Goal: Information Seeking & Learning: Learn about a topic

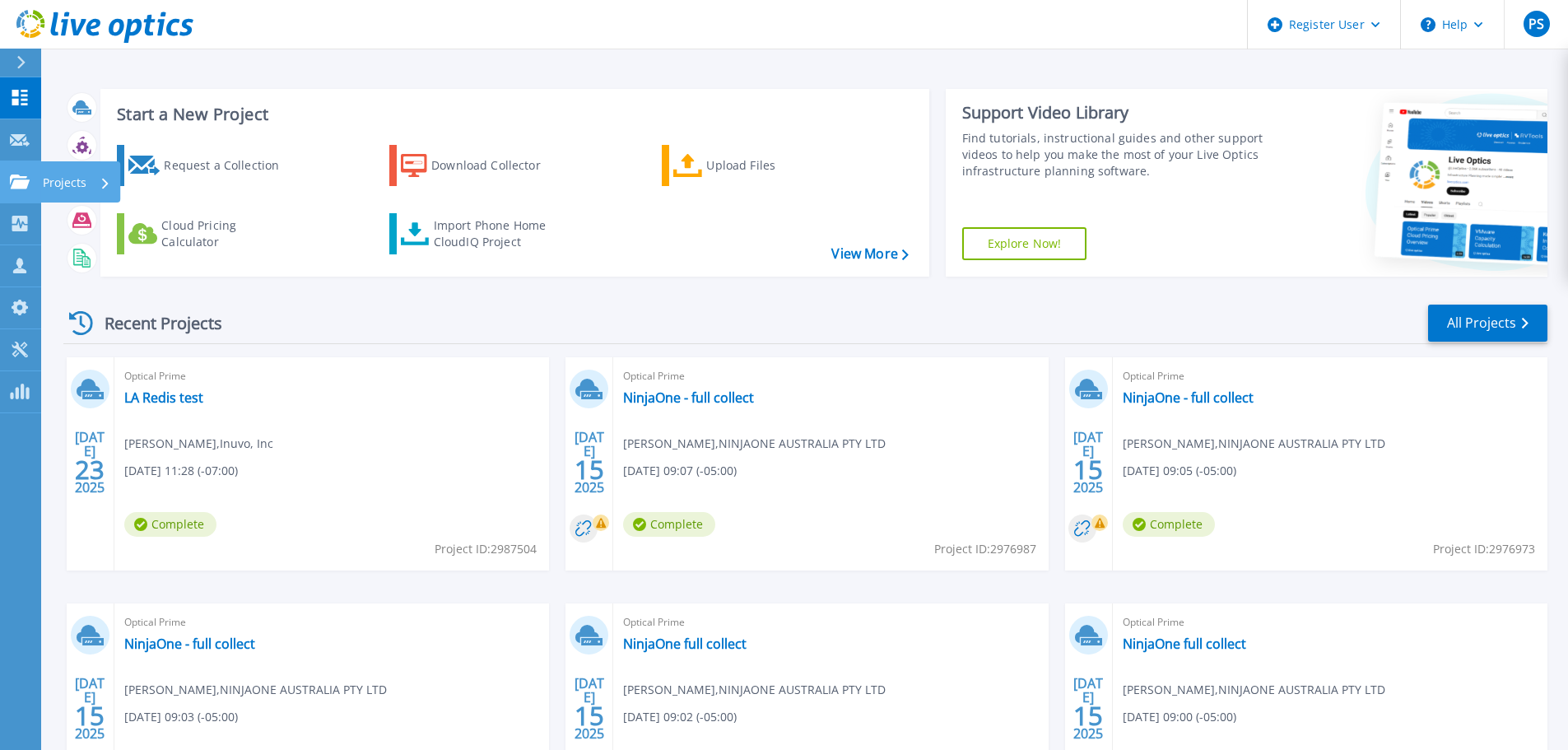
click at [10, 165] on link "Projects Projects" at bounding box center [20, 182] width 41 height 42
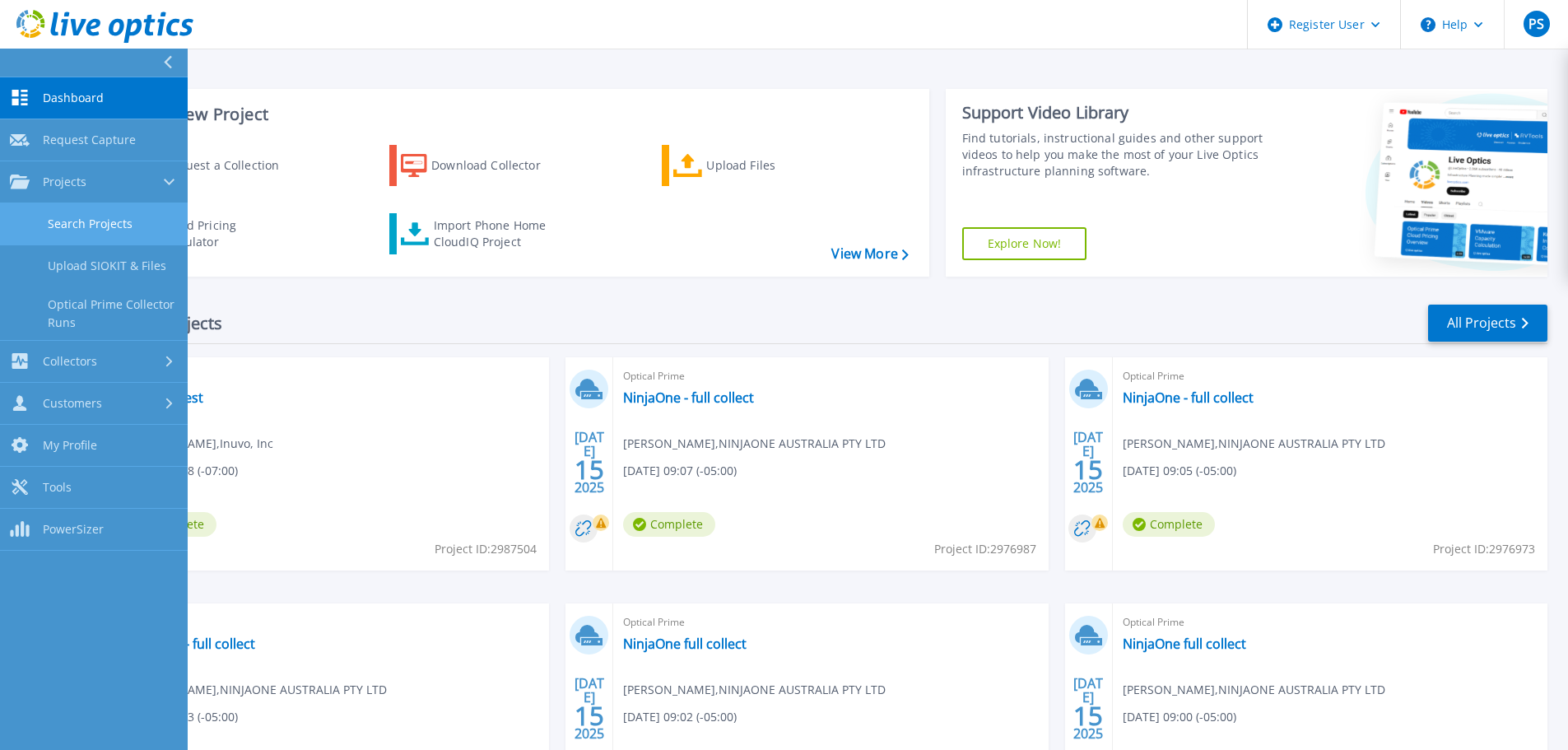
click at [81, 229] on link "Search Projects" at bounding box center [93, 224] width 188 height 42
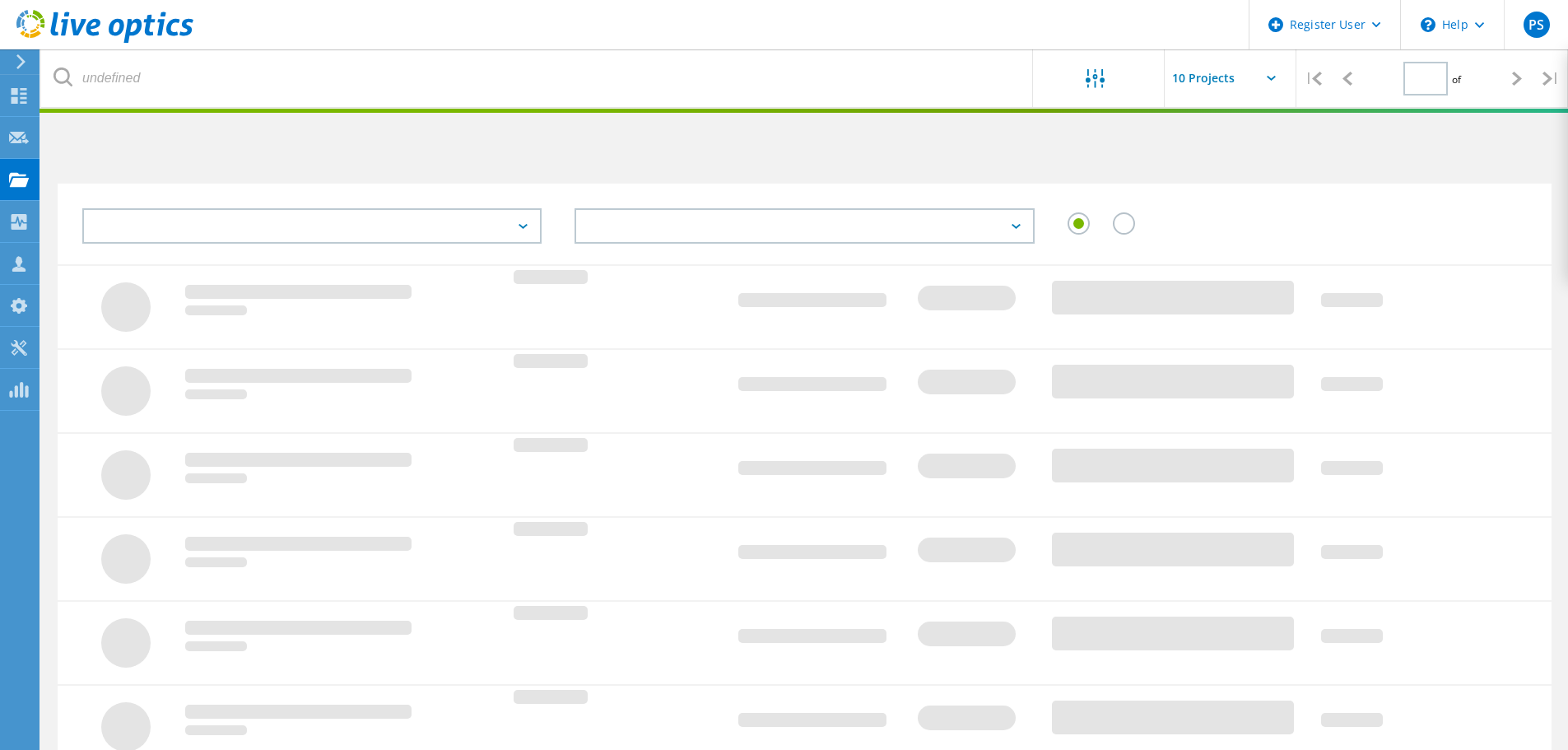
type input "1"
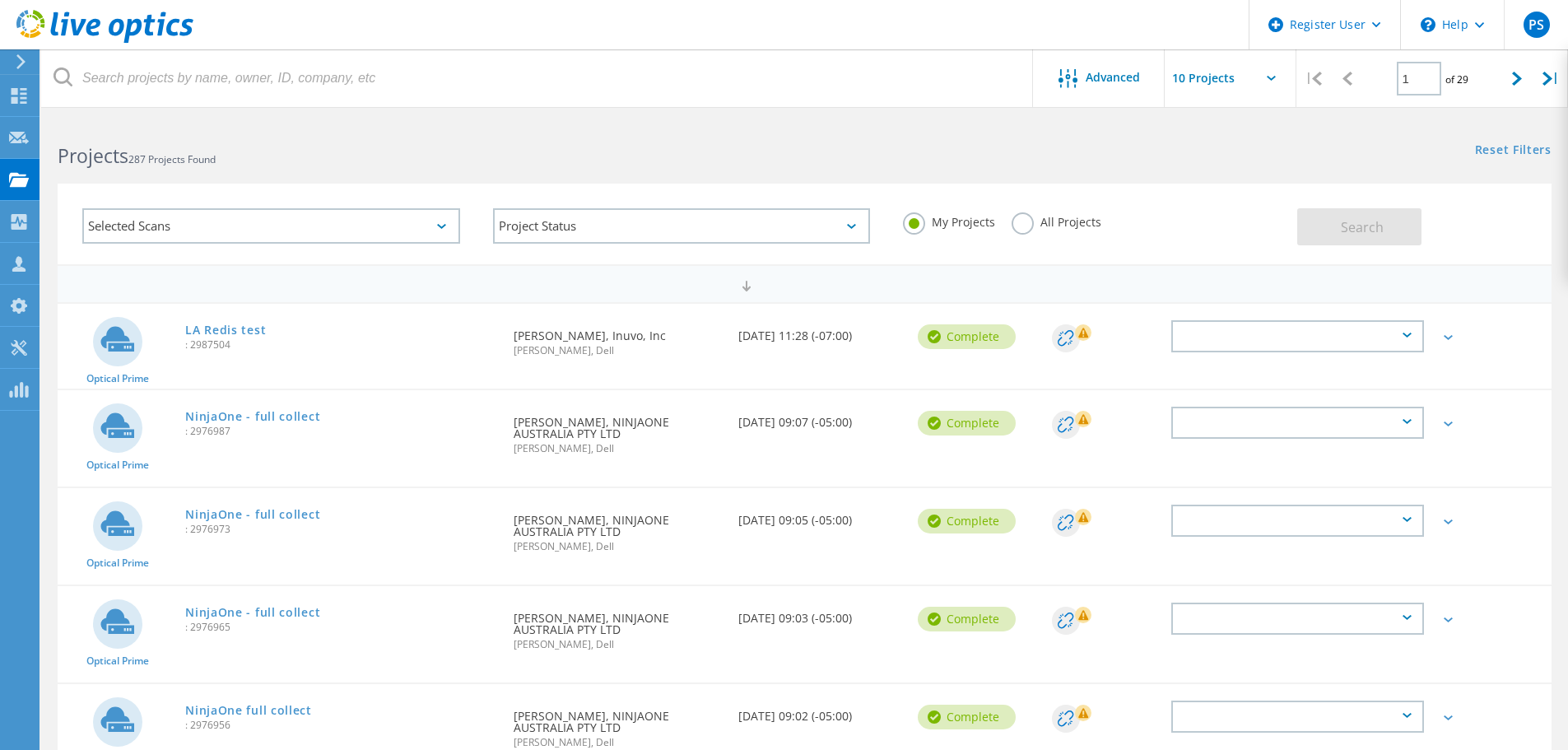
click at [1021, 223] on label "All Projects" at bounding box center [1056, 220] width 90 height 16
click at [0, 0] on input "All Projects" at bounding box center [0, 0] width 0 height 0
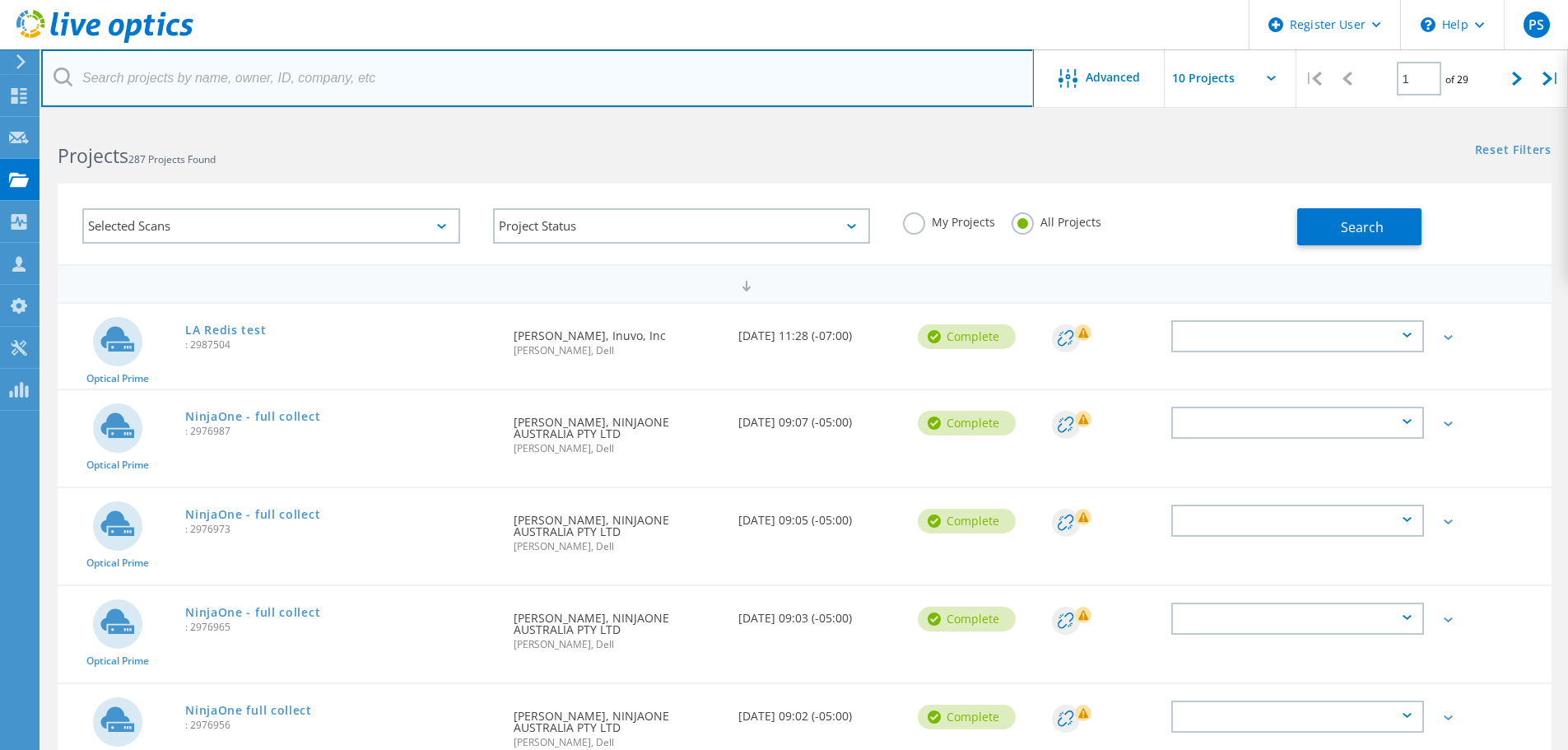
click at [532, 70] on input "text" at bounding box center [537, 79] width 993 height 58
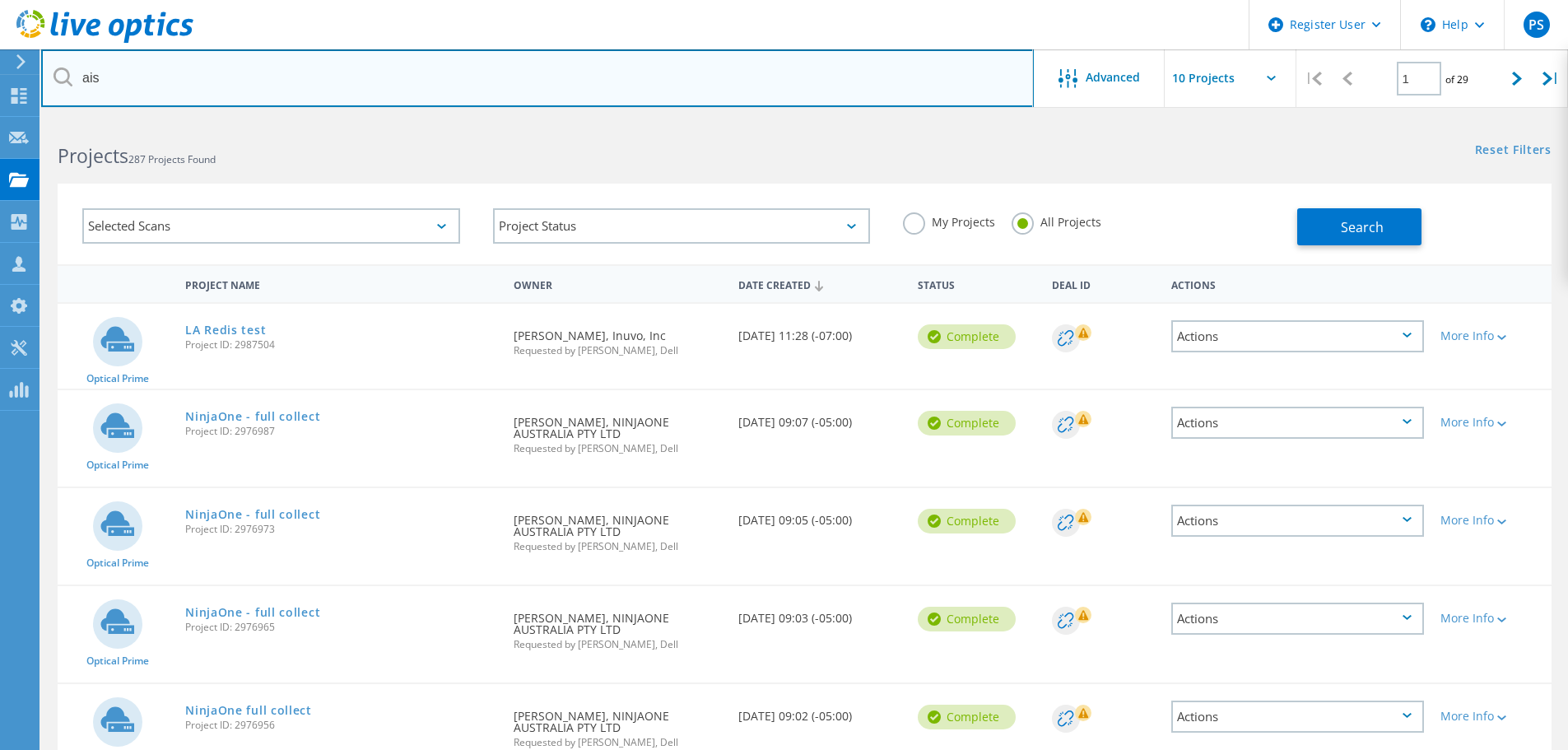
click at [251, 76] on input "ais" at bounding box center [537, 79] width 993 height 58
type input "aisinfo"
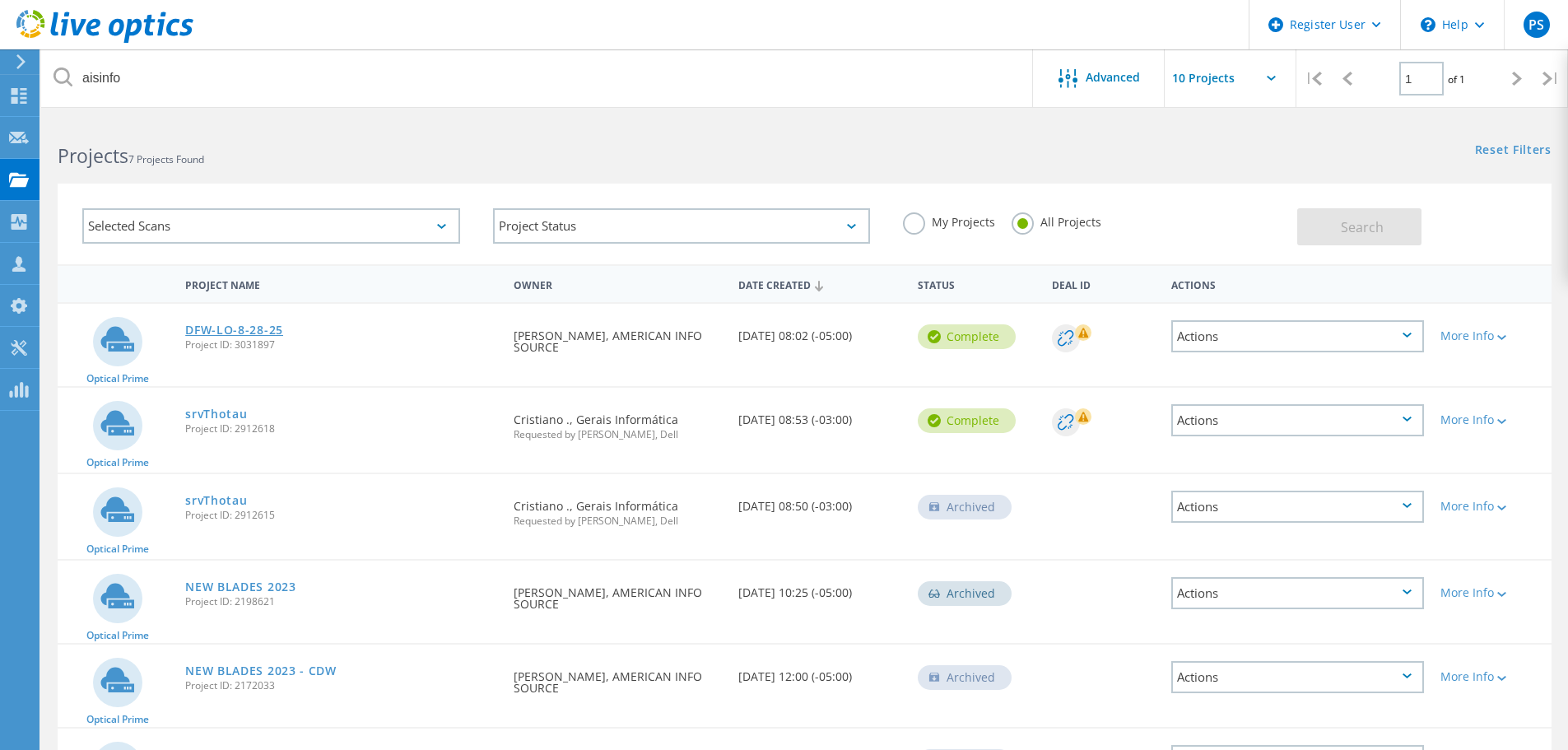
click at [251, 325] on link "DFW-LO-8-28-25" at bounding box center [234, 329] width 98 height 11
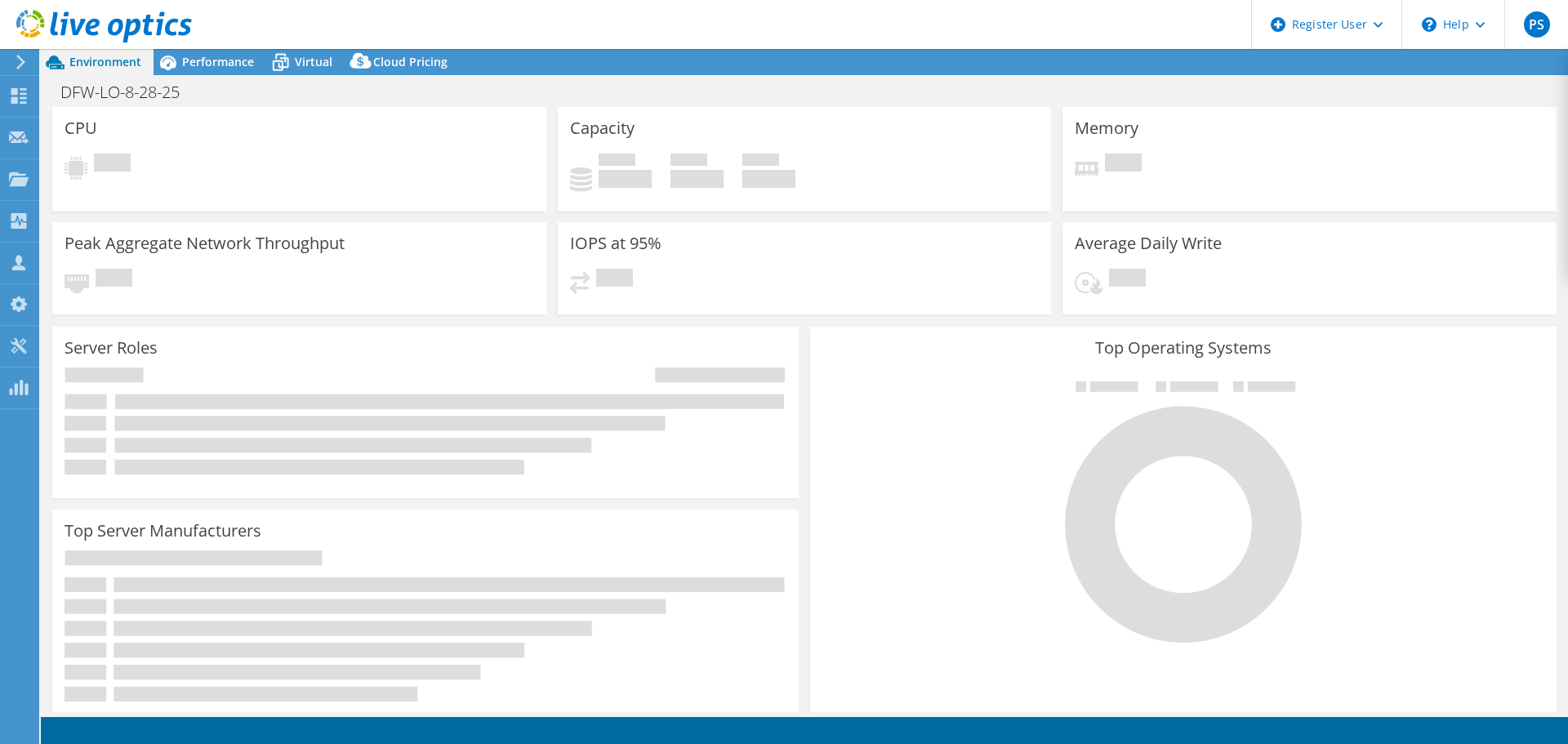
select select "USD"
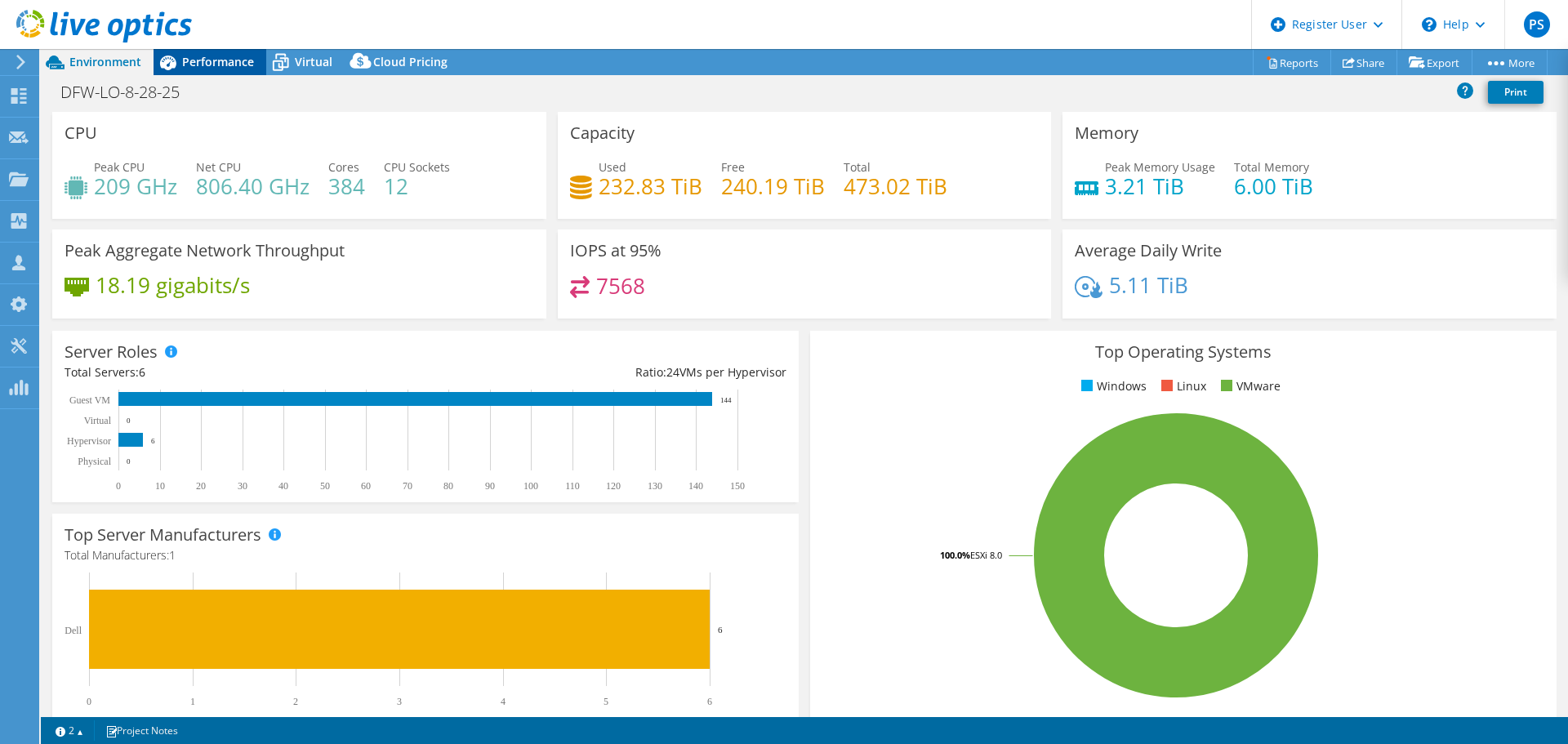
click at [221, 63] on span "Performance" at bounding box center [217, 61] width 72 height 16
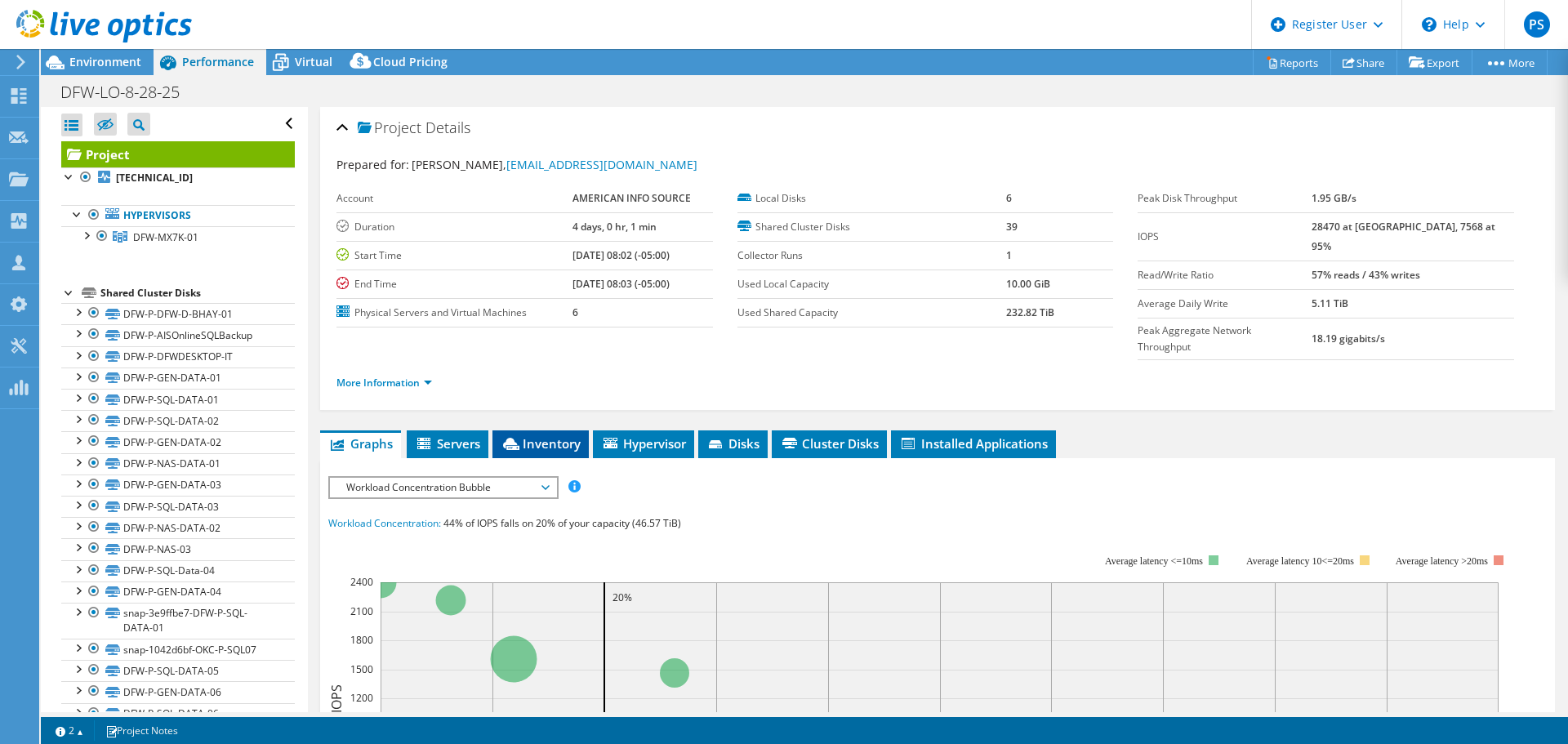
click at [530, 435] on span "Inventory" at bounding box center [541, 443] width 80 height 16
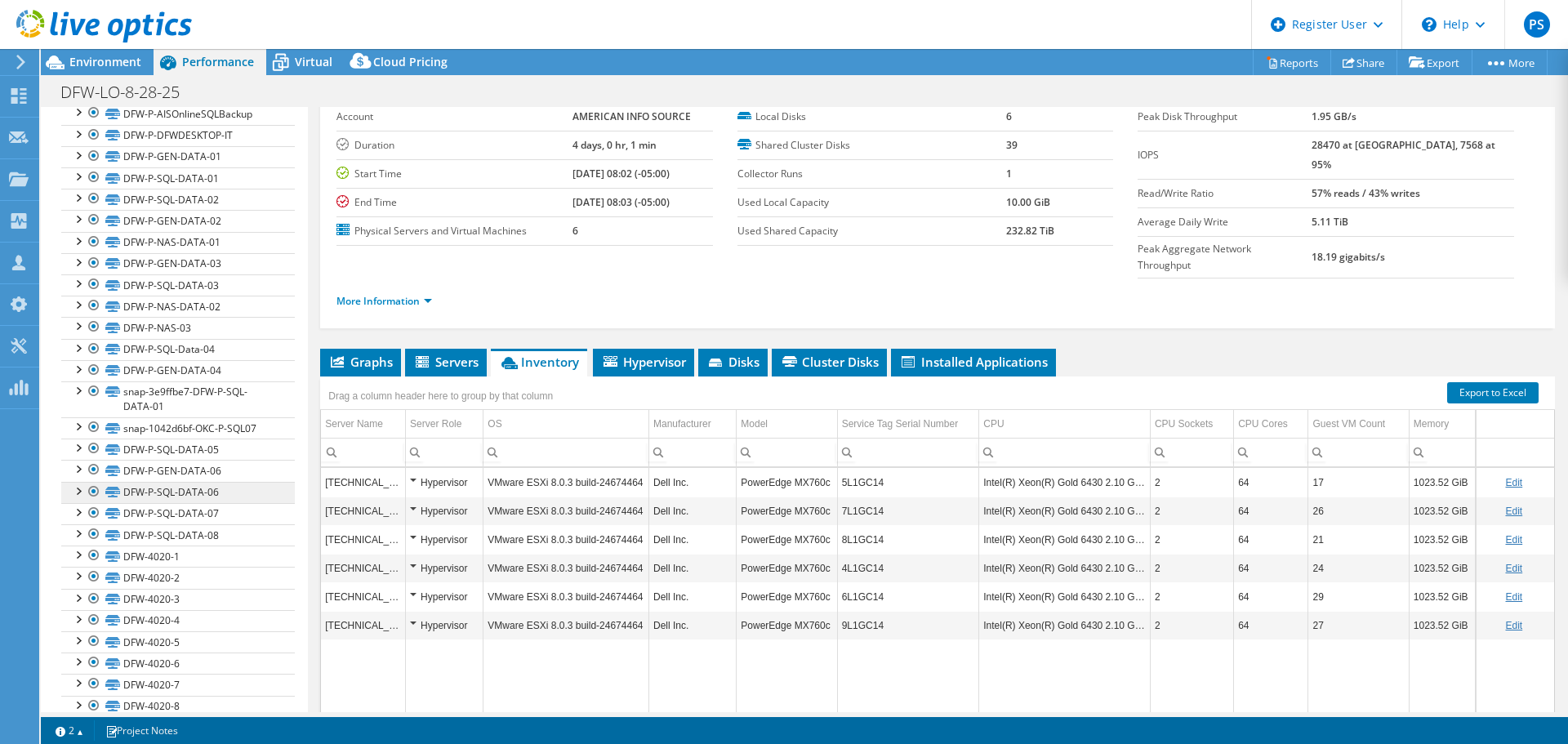
scroll to position [245, 0]
click at [719, 359] on icon at bounding box center [715, 362] width 13 height 8
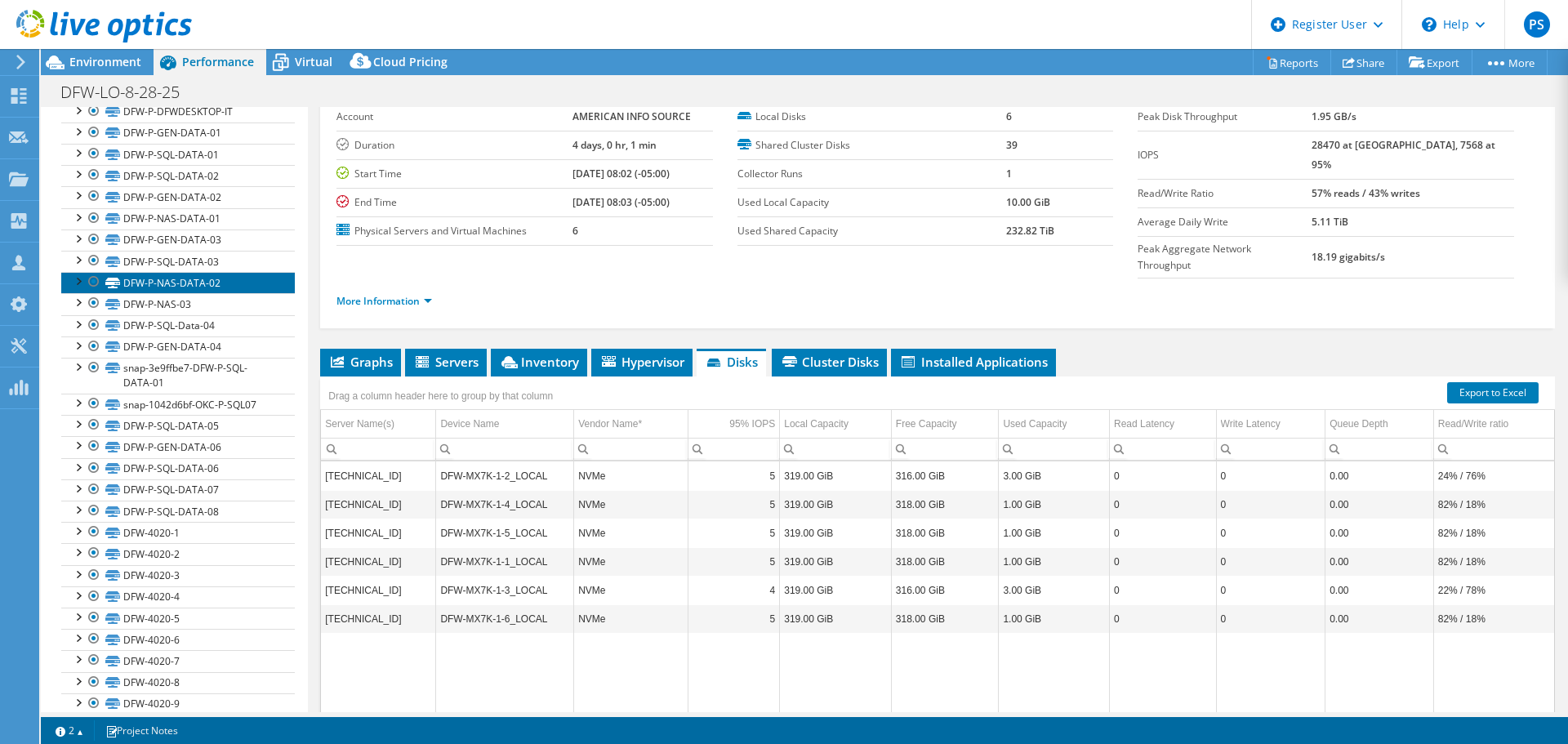
click at [185, 286] on link "DFW-P-NAS-DATA-02" at bounding box center [178, 282] width 234 height 22
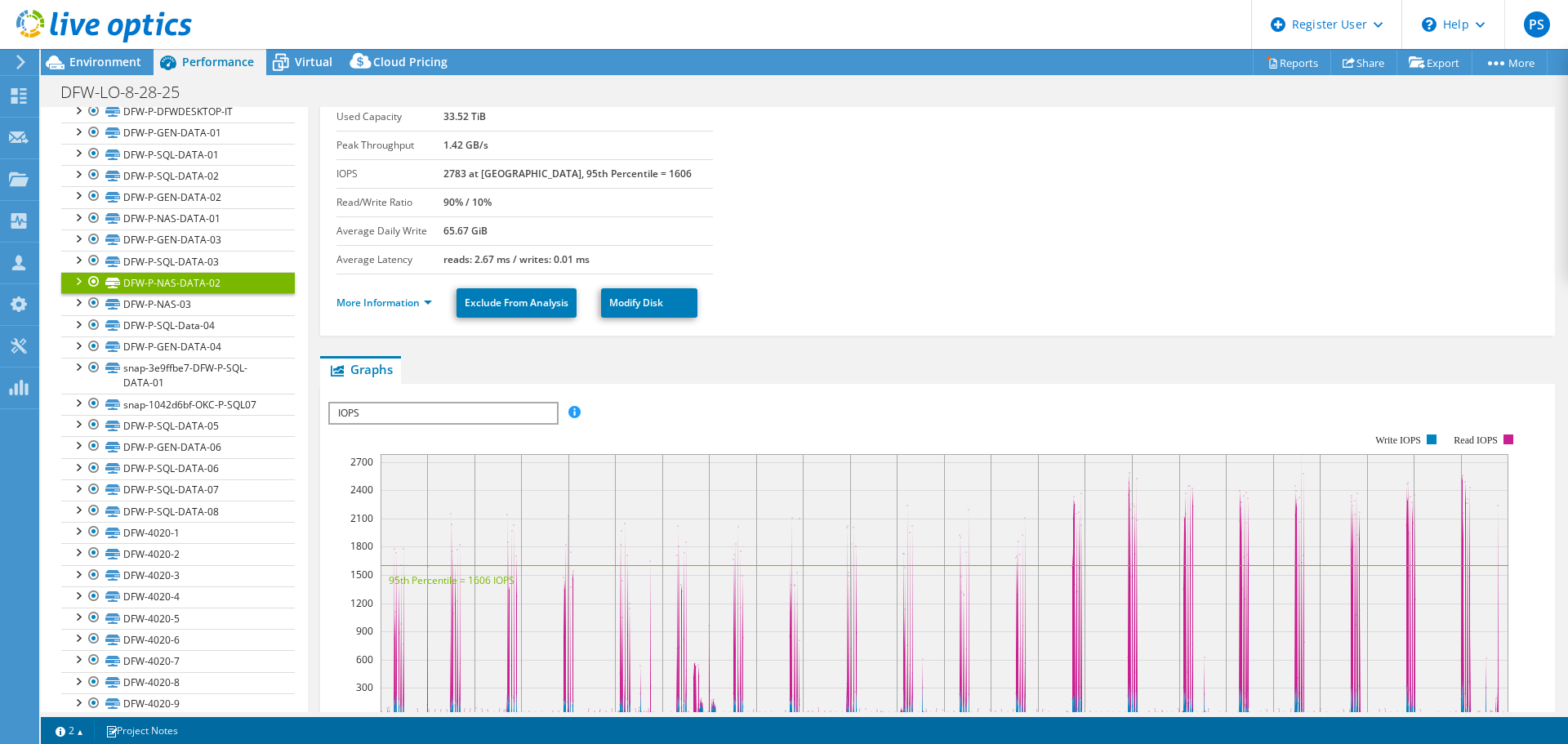
scroll to position [0, 0]
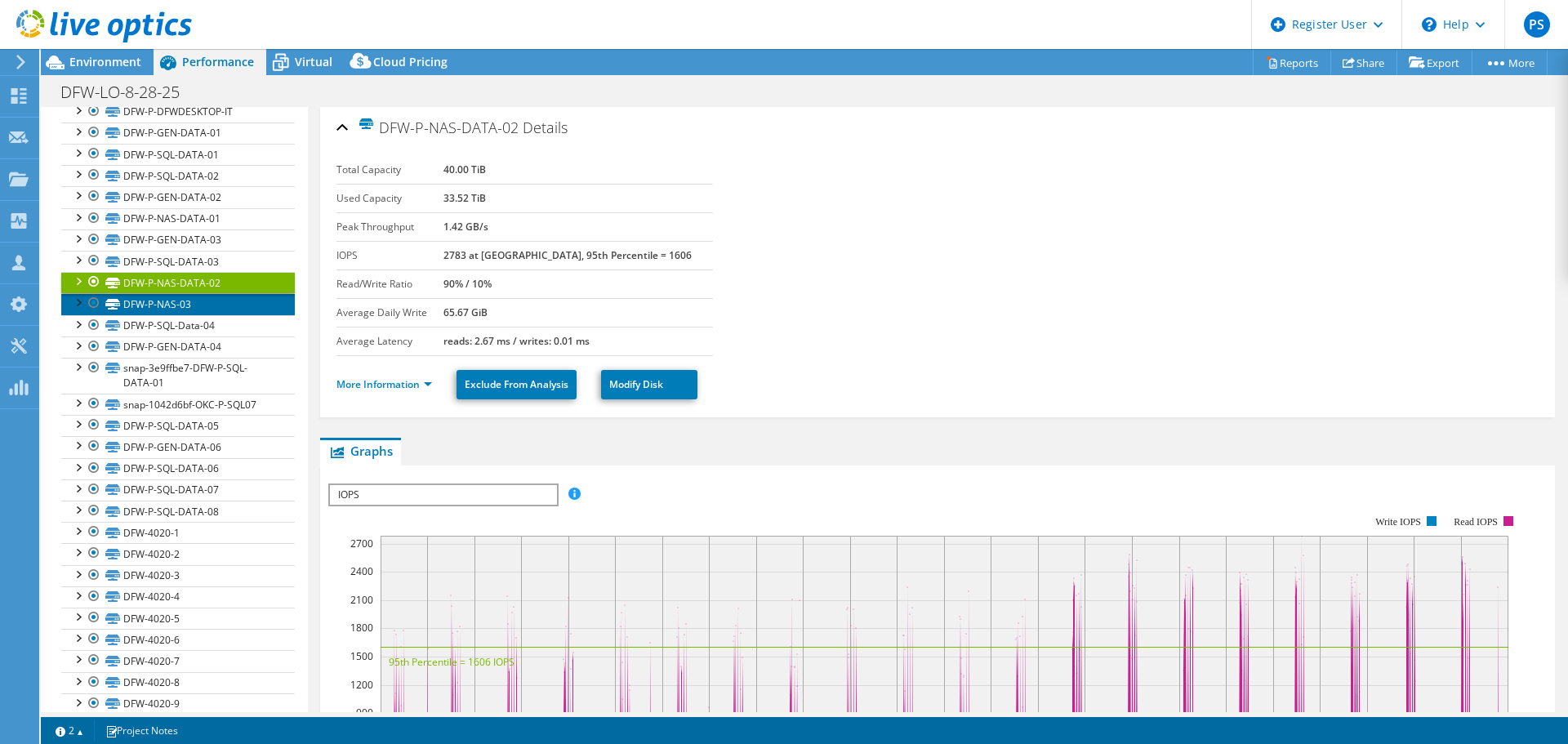
click at [160, 307] on link "DFW-P-NAS-03" at bounding box center [178, 303] width 234 height 22
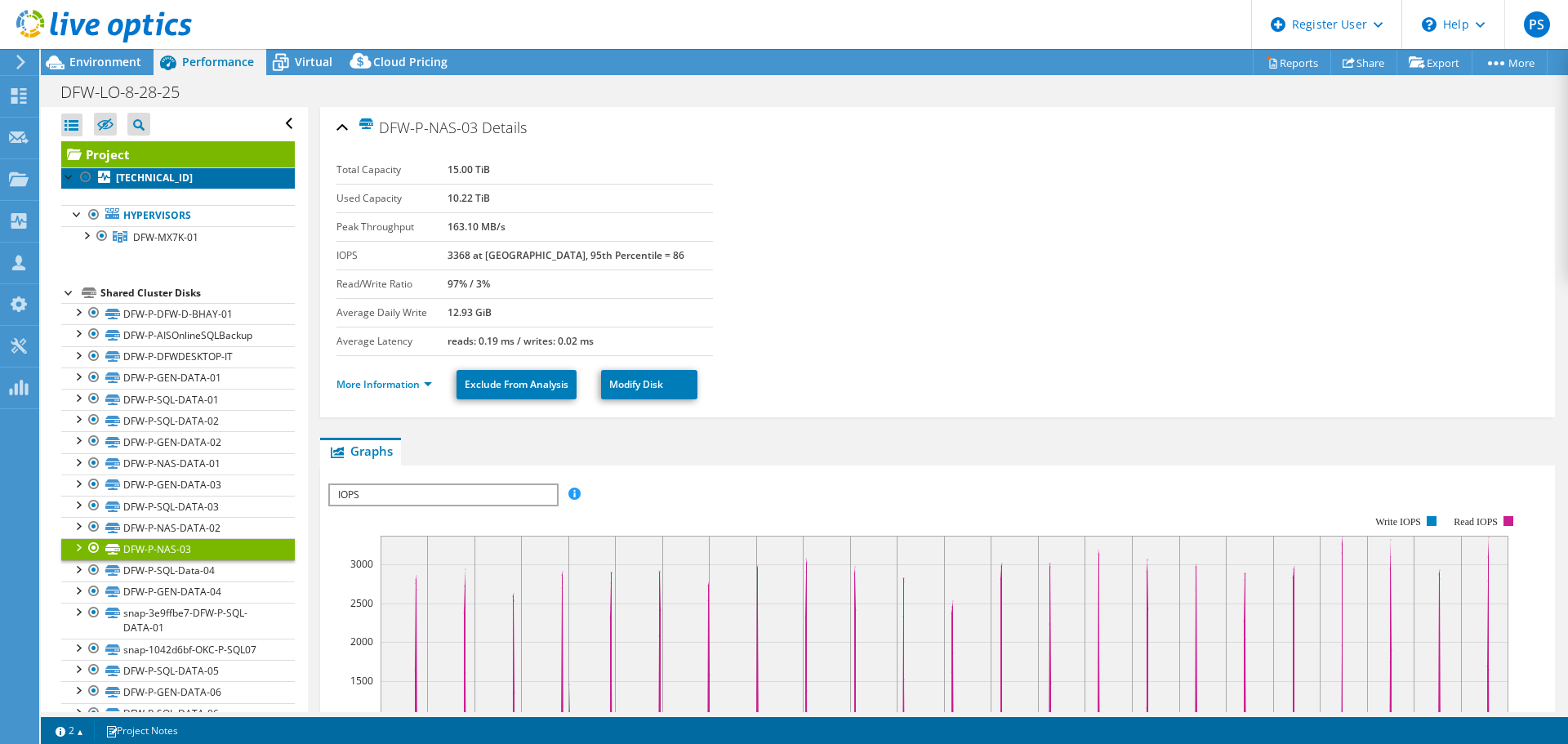
click at [153, 171] on b "[TECHNICAL_ID]" at bounding box center [154, 178] width 77 height 14
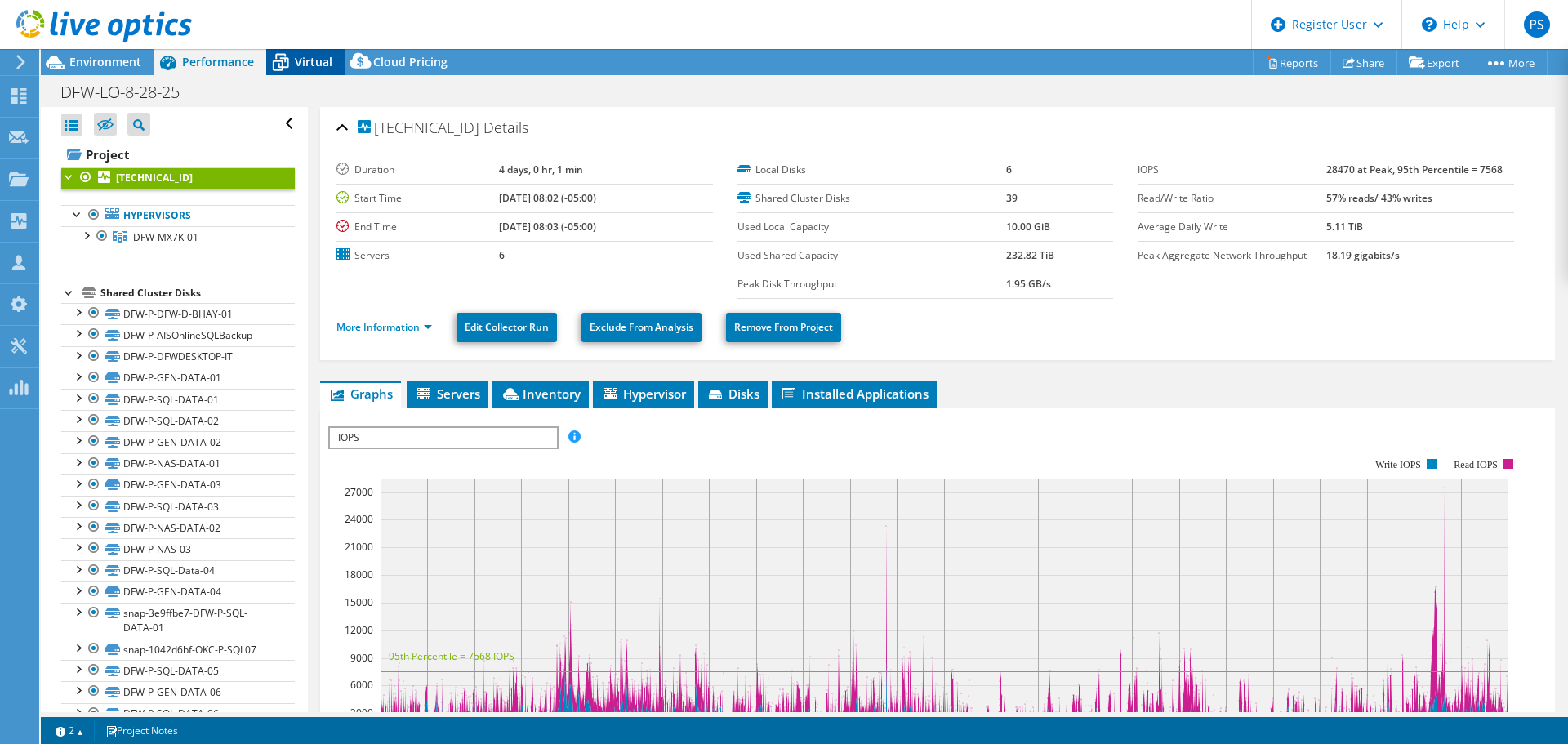
click at [291, 58] on icon at bounding box center [280, 62] width 29 height 29
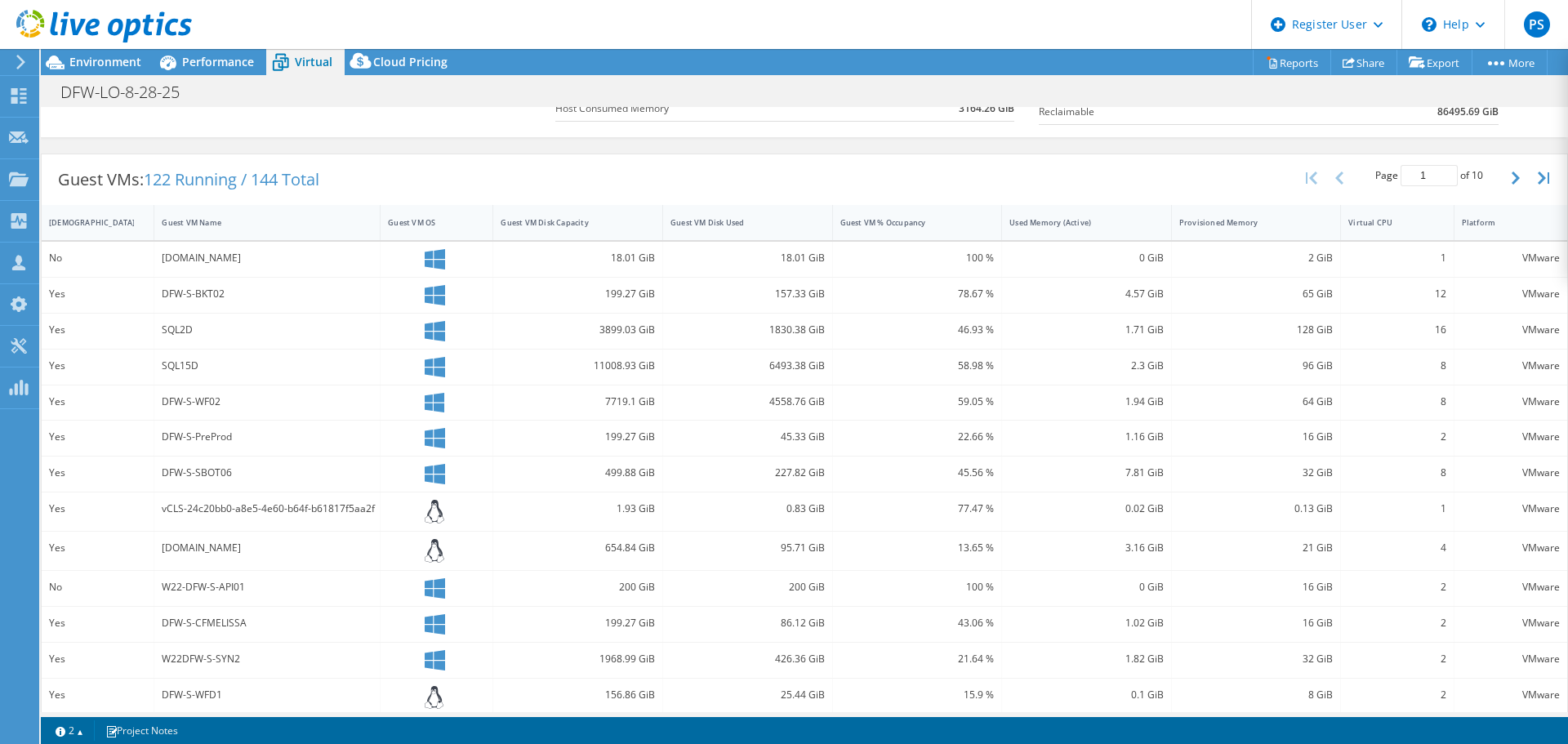
scroll to position [196, 0]
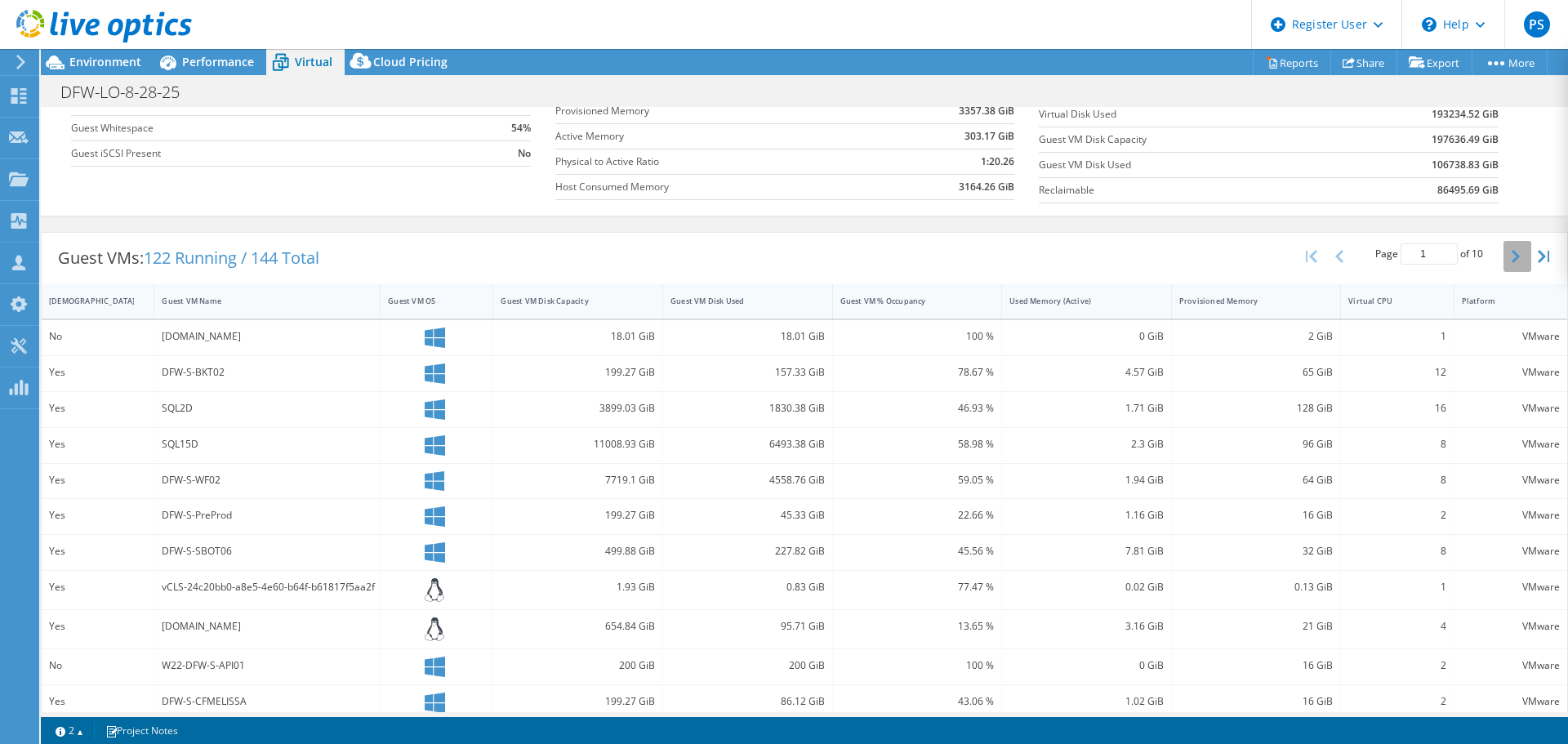
click at [1512, 250] on icon "button" at bounding box center [1515, 256] width 8 height 13
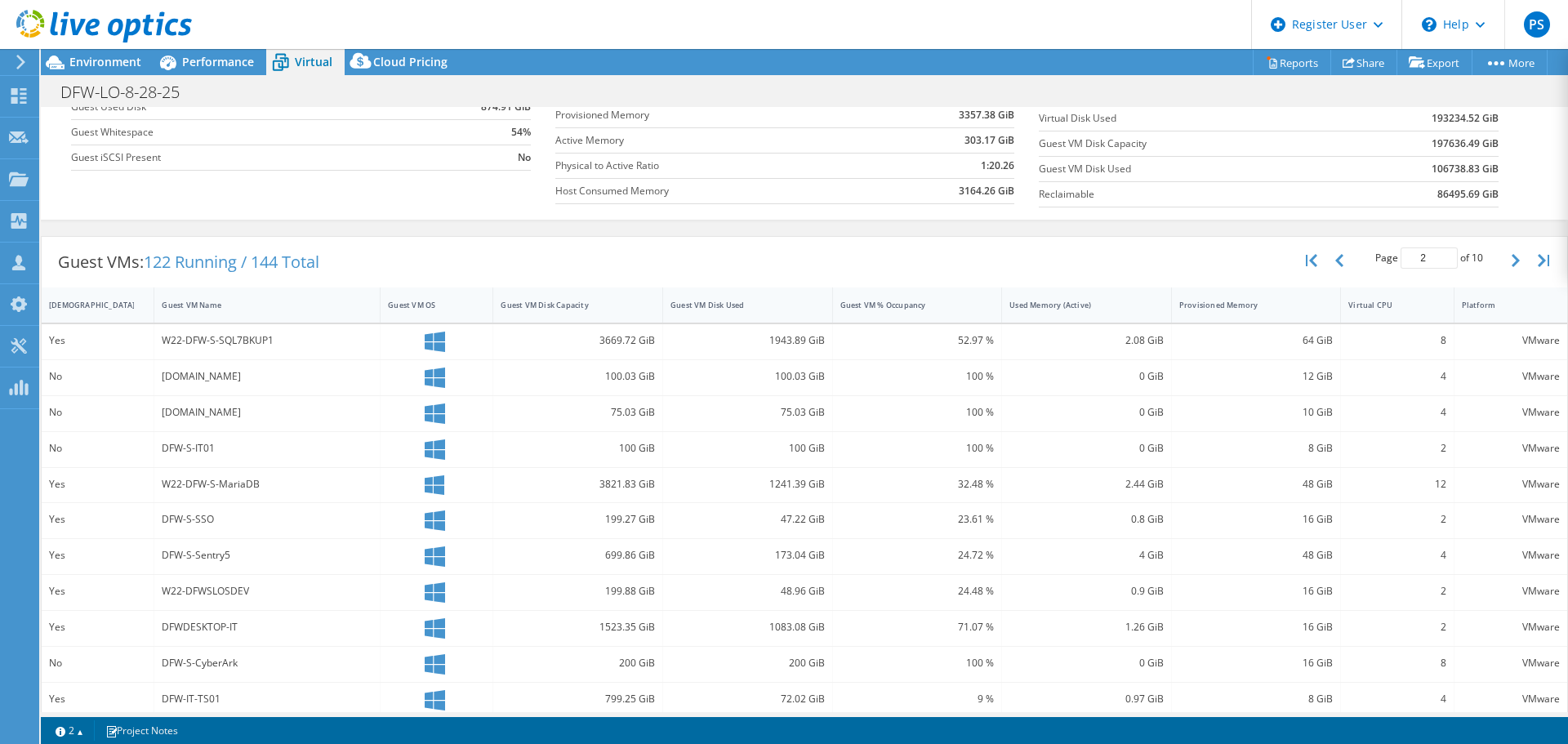
scroll to position [187, 0]
click at [1503, 264] on button "button" at bounding box center [1517, 265] width 28 height 31
type input "3"
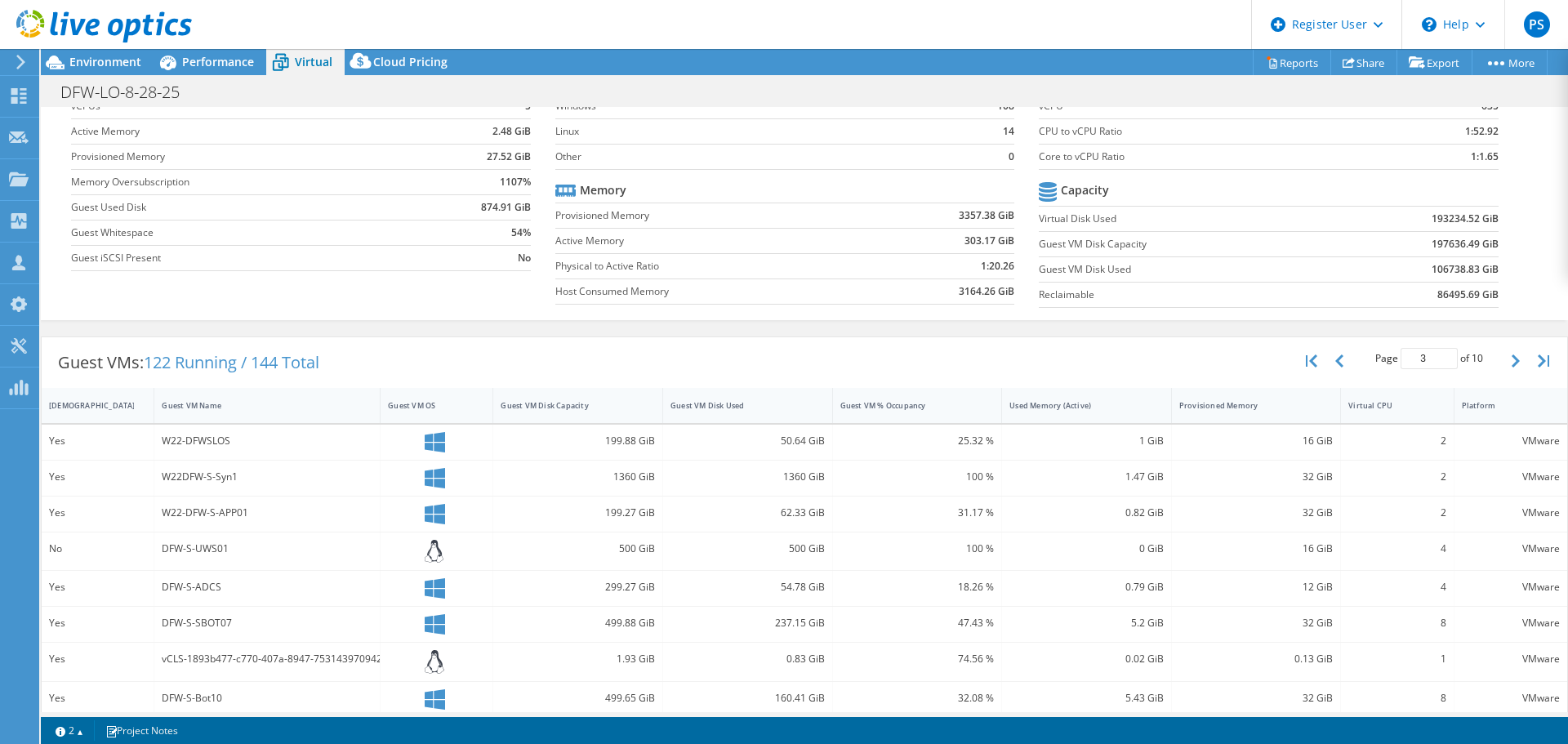
scroll to position [29, 0]
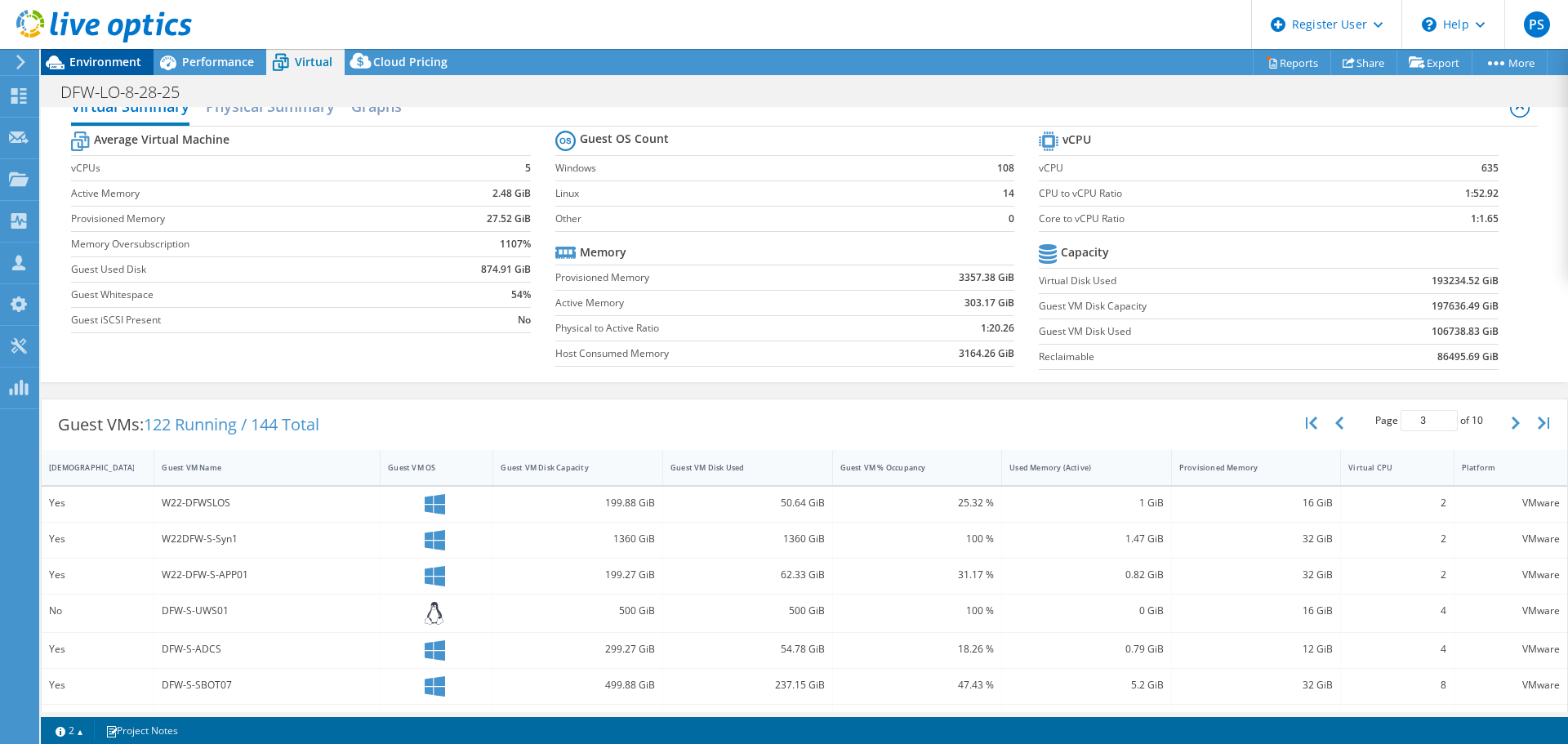
click at [107, 60] on span "Environment" at bounding box center [105, 61] width 72 height 16
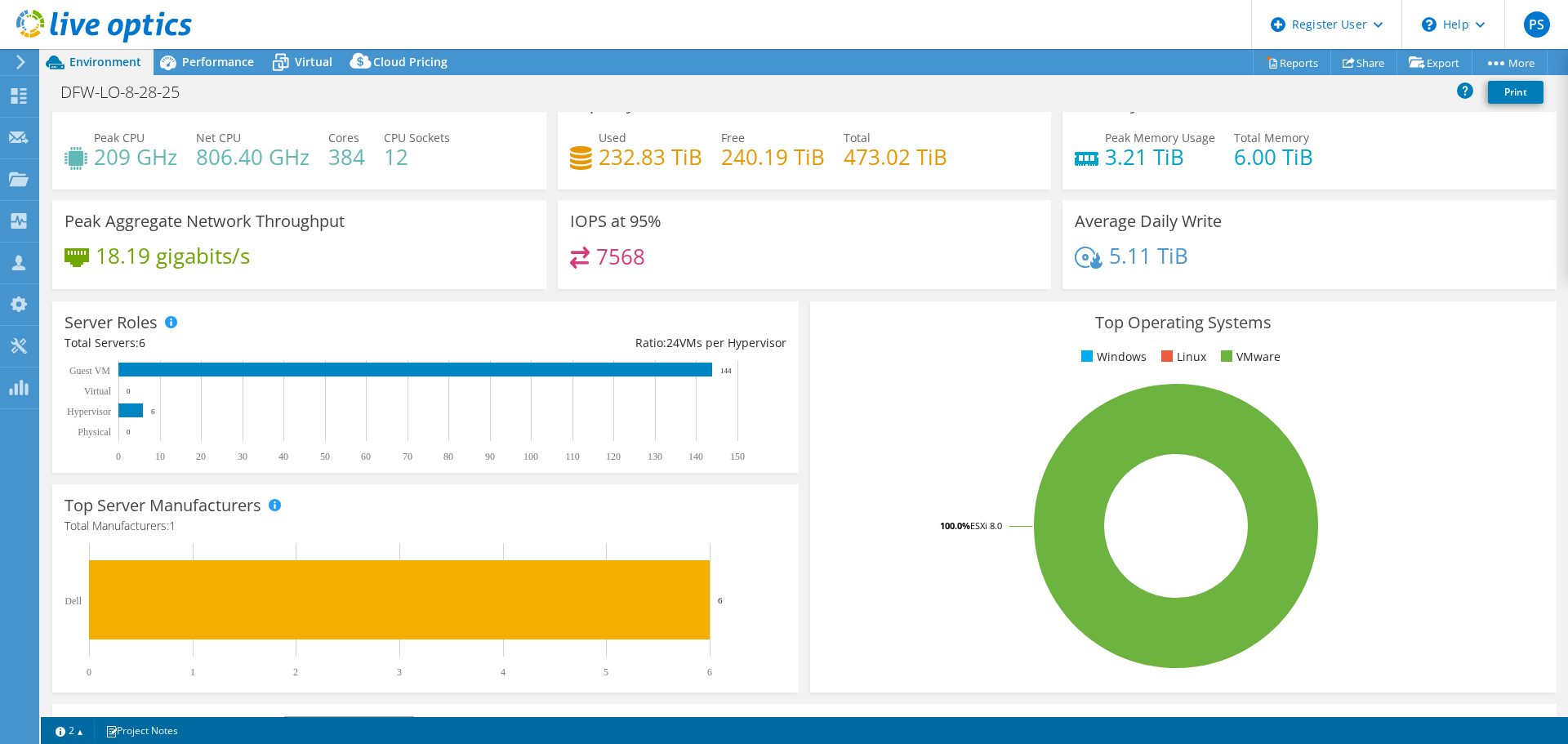
scroll to position [0, 0]
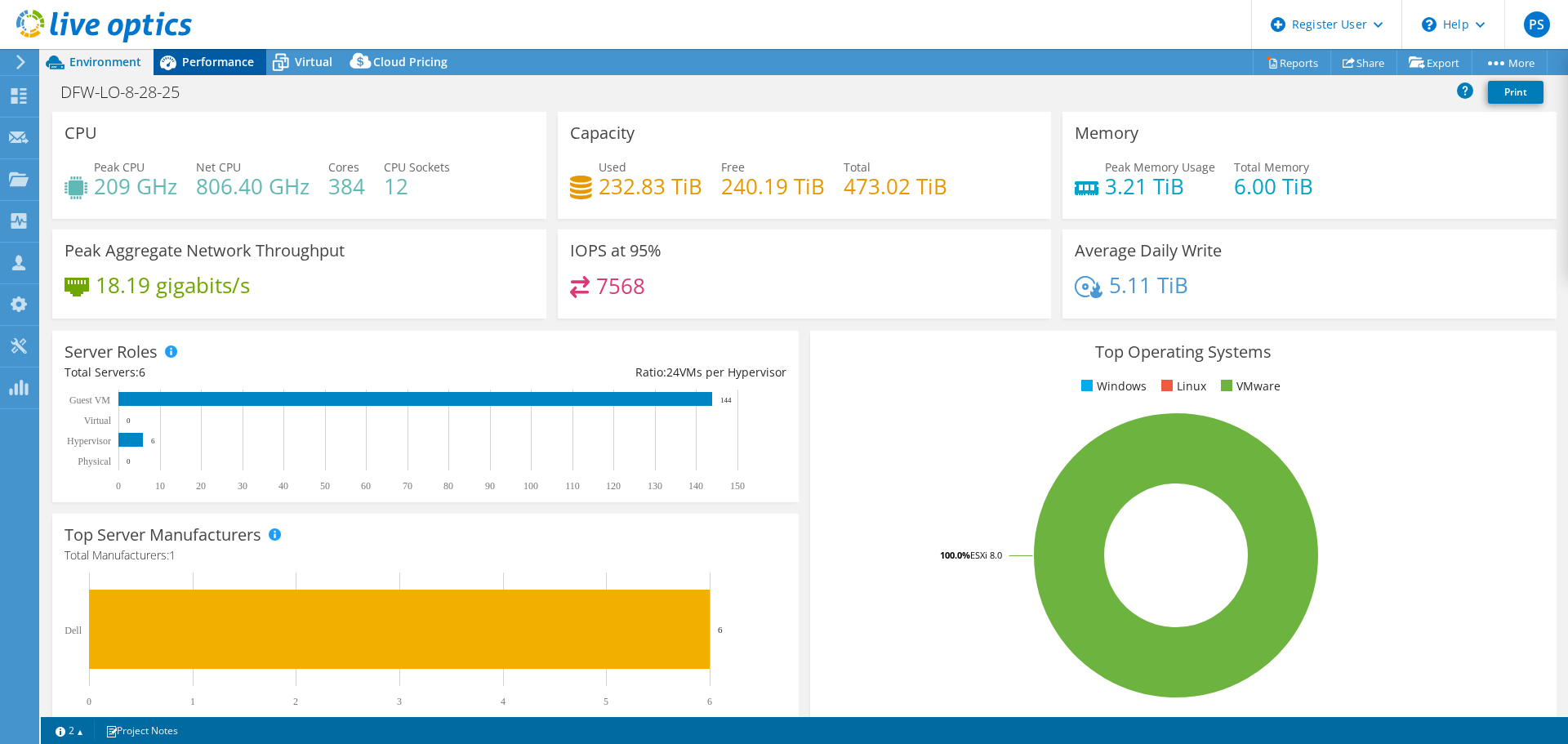
click at [228, 59] on span "Performance" at bounding box center [217, 61] width 72 height 16
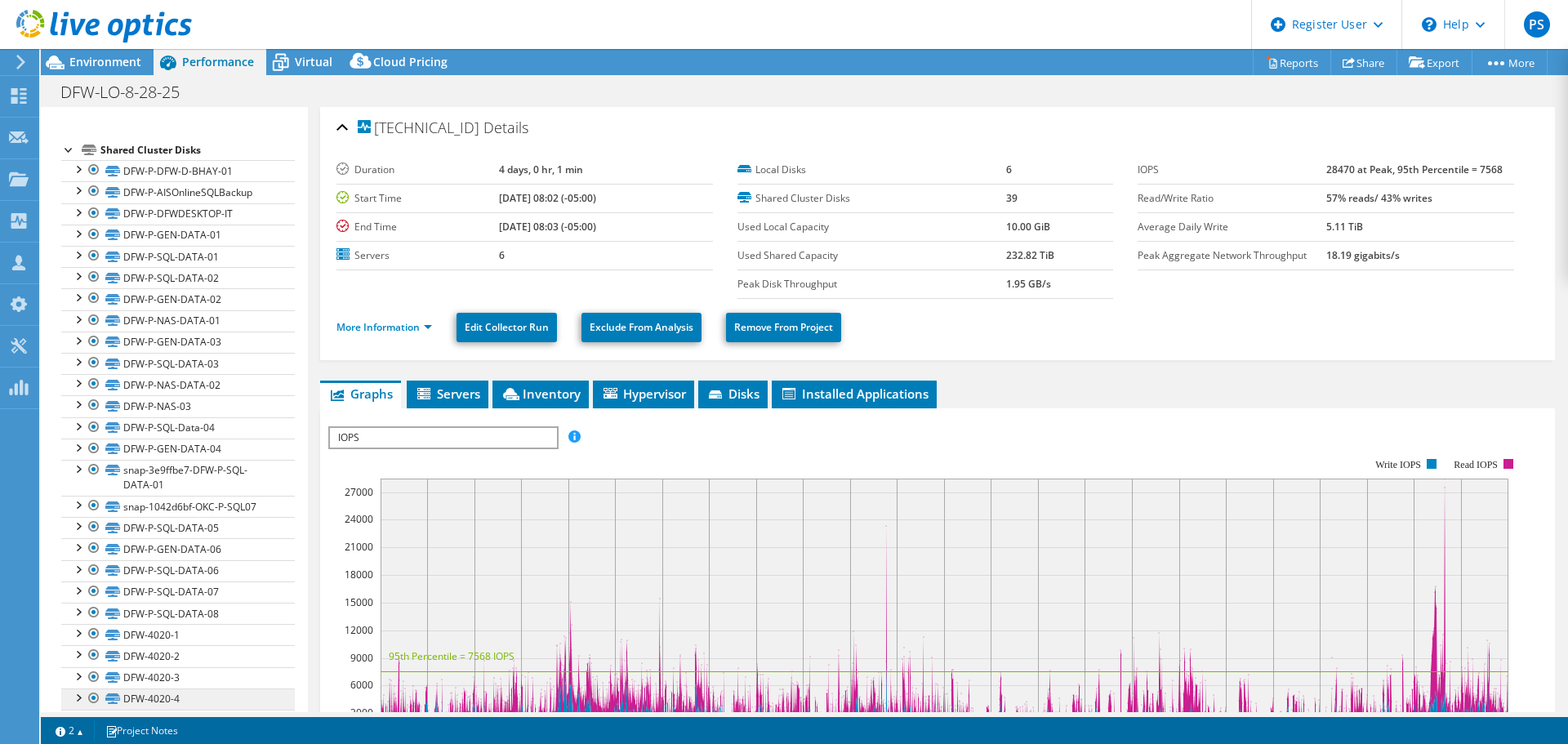
scroll to position [133, 0]
click at [92, 266] on div at bounding box center [94, 265] width 16 height 20
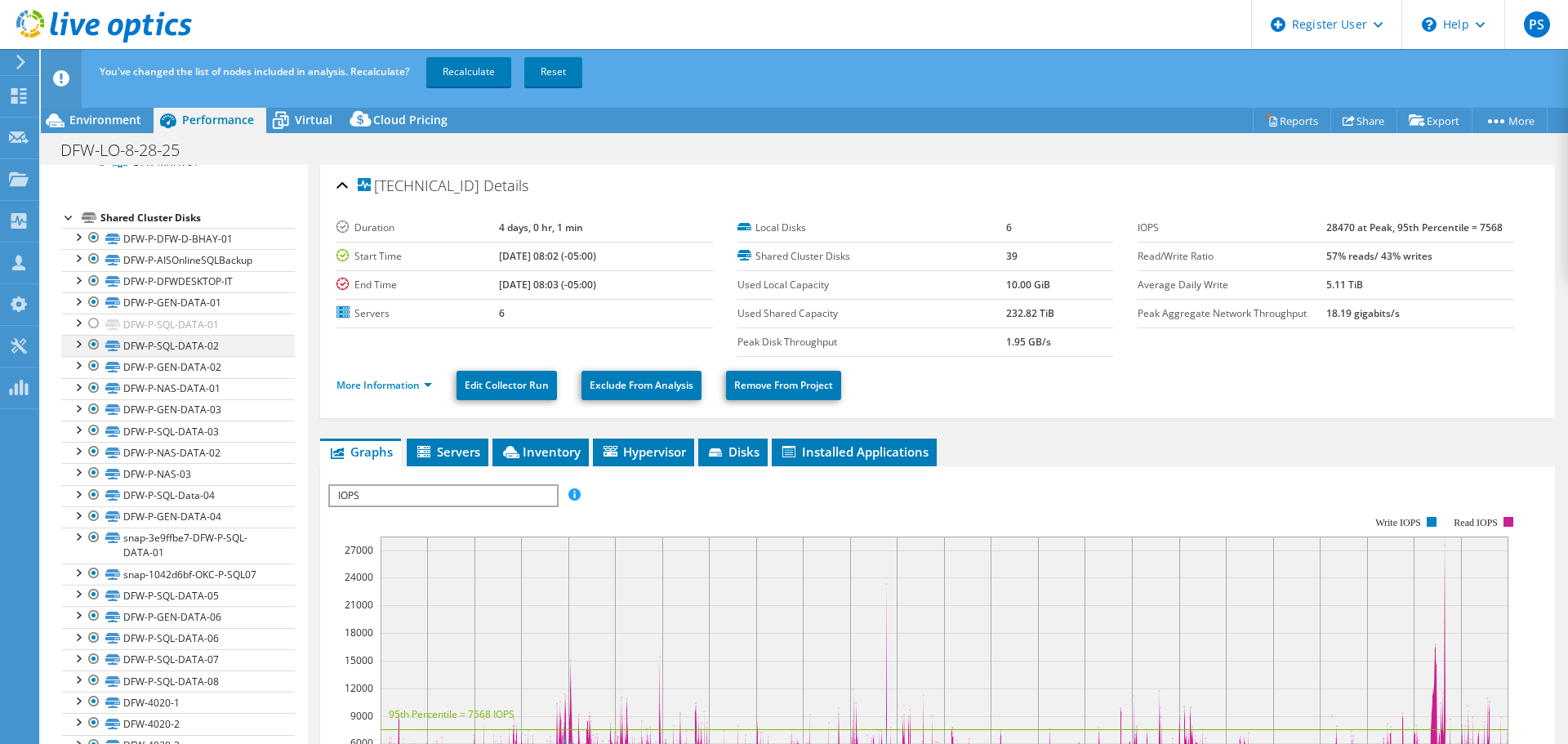
click at [90, 341] on div at bounding box center [94, 344] width 16 height 20
click at [94, 492] on div at bounding box center [94, 495] width 16 height 20
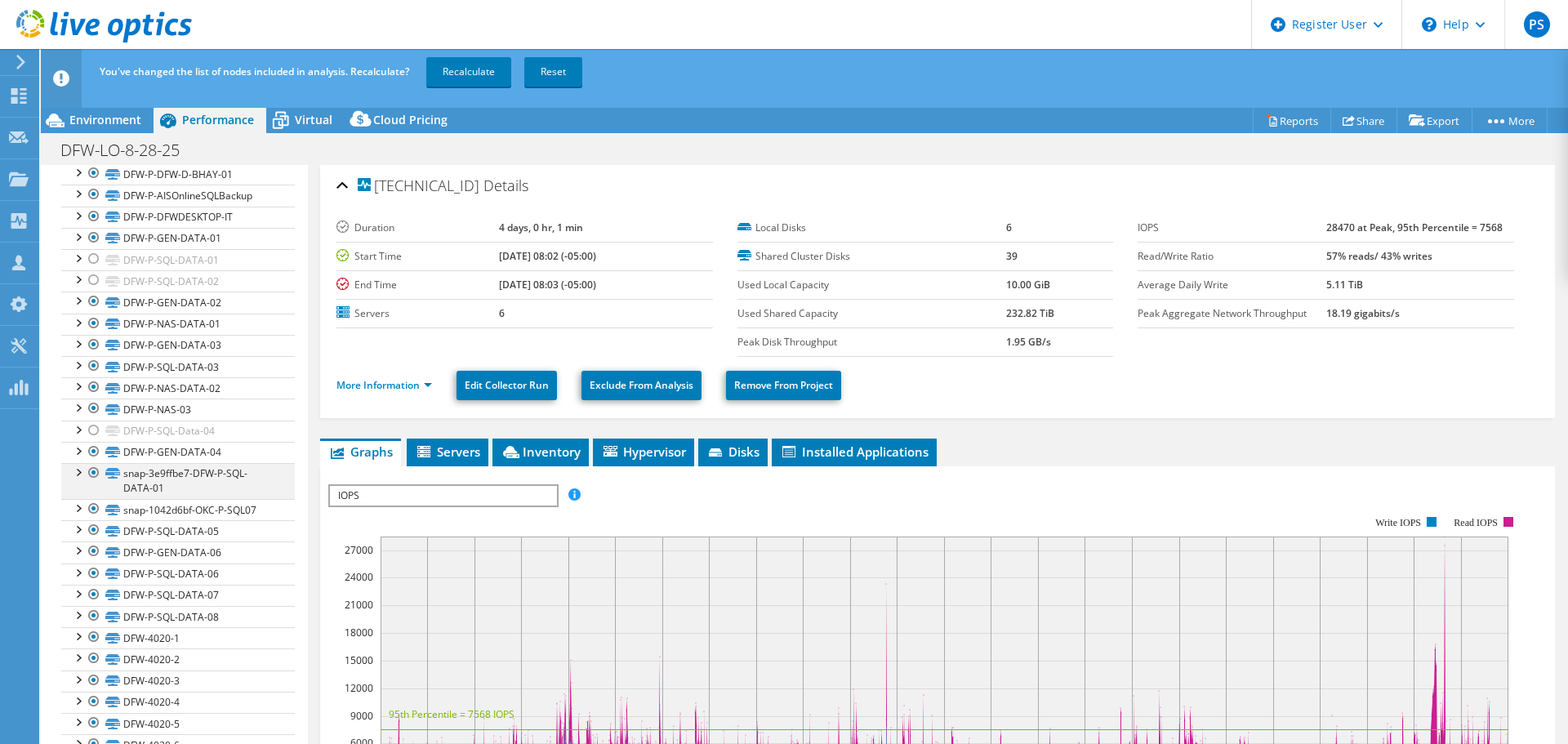
scroll to position [215, 0]
click at [91, 515] on div at bounding box center [94, 513] width 16 height 20
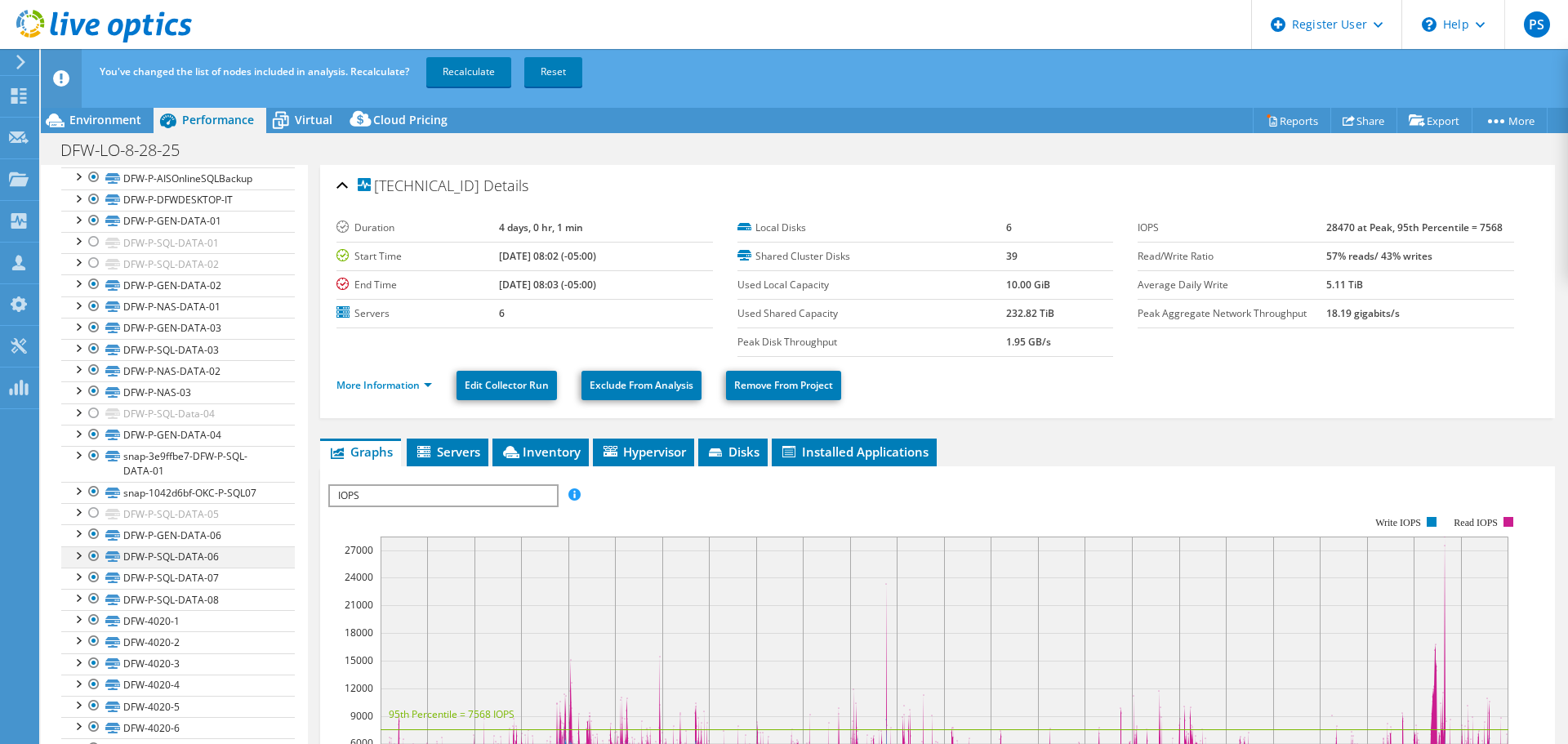
click at [91, 558] on div at bounding box center [94, 556] width 16 height 20
click at [93, 579] on div at bounding box center [94, 577] width 16 height 20
click at [94, 601] on div at bounding box center [94, 598] width 16 height 20
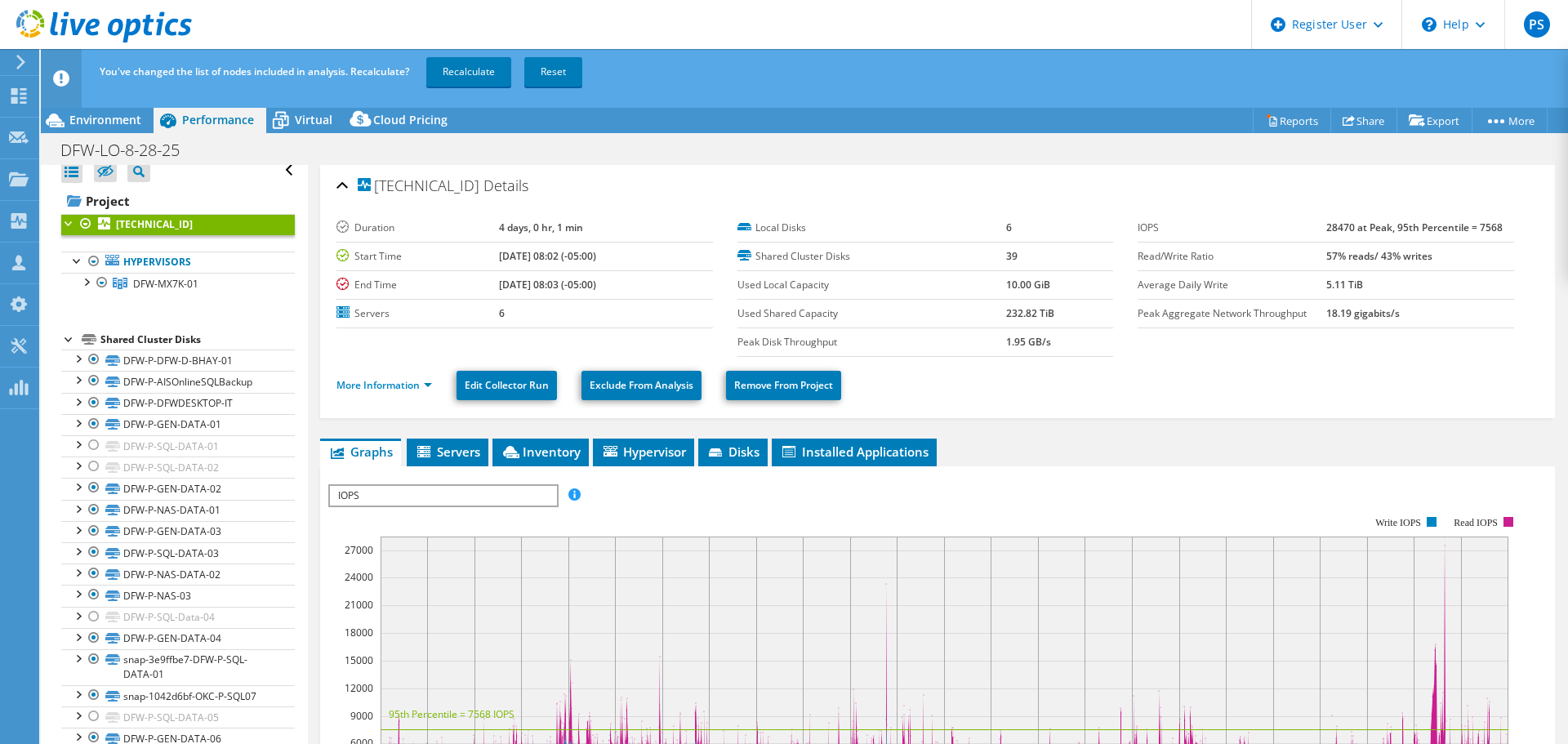
scroll to position [0, 0]
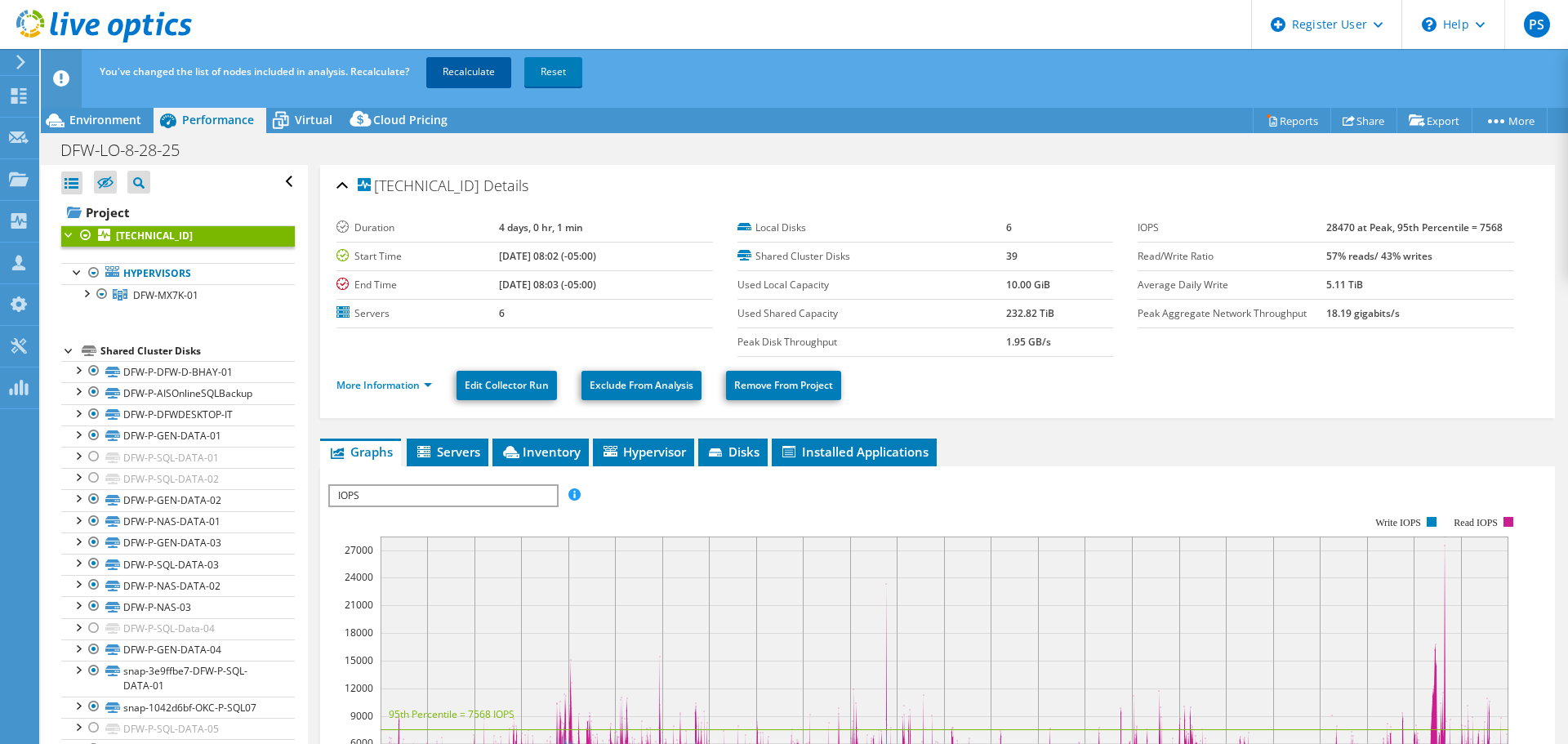
click at [448, 64] on link "Recalculate" at bounding box center [469, 72] width 85 height 29
click at [95, 391] on div at bounding box center [94, 391] width 16 height 20
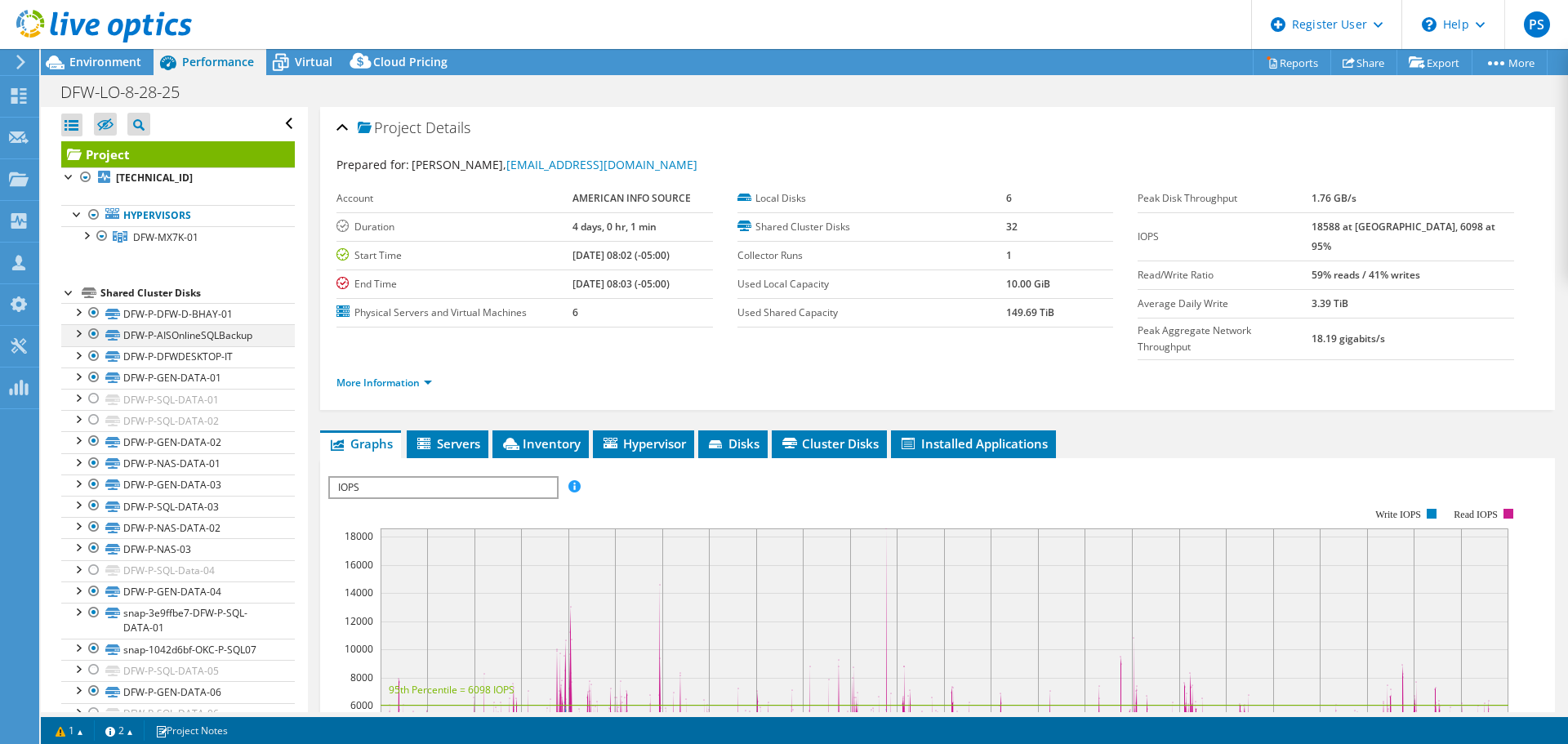
click at [93, 334] on div at bounding box center [94, 333] width 16 height 20
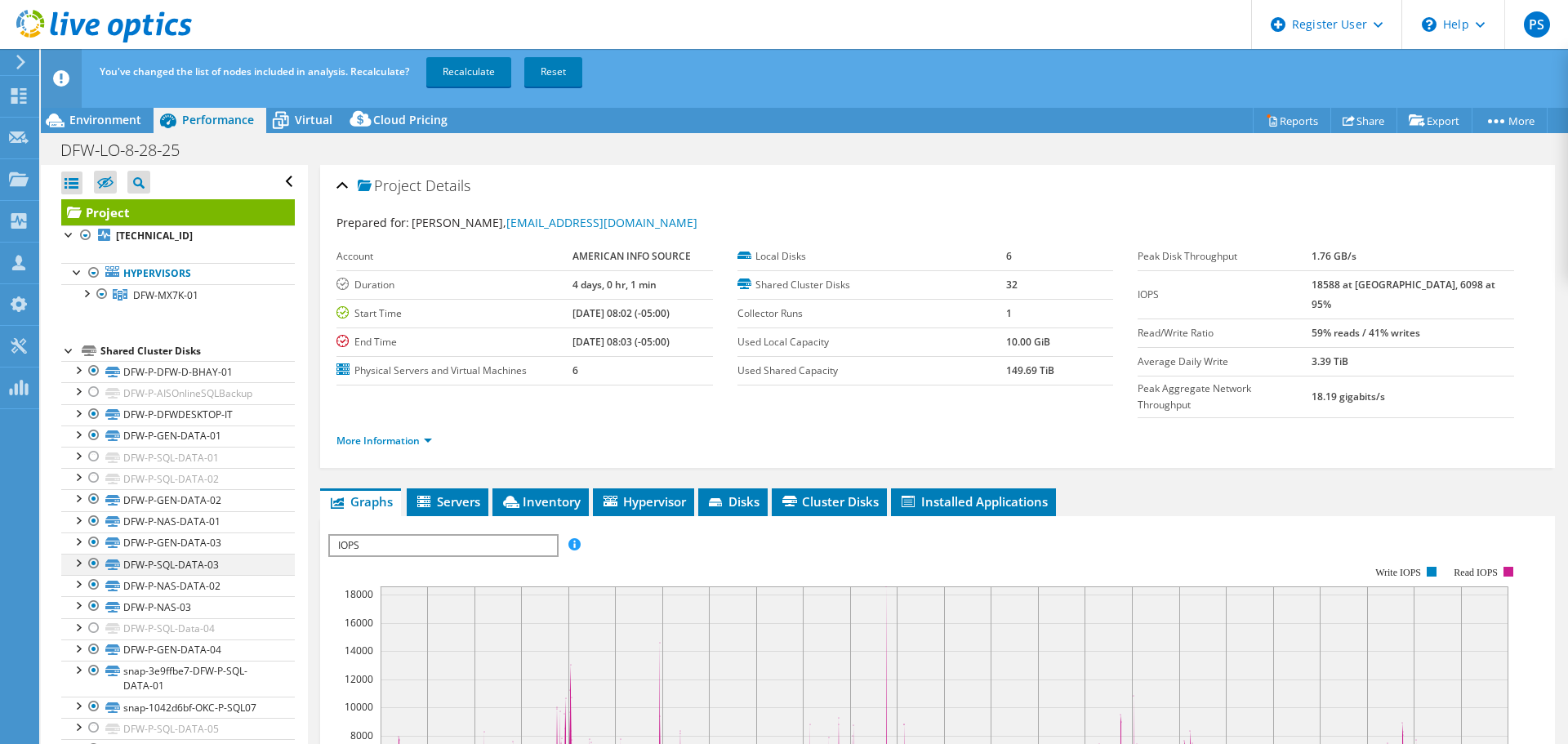
click at [92, 560] on div at bounding box center [94, 563] width 16 height 20
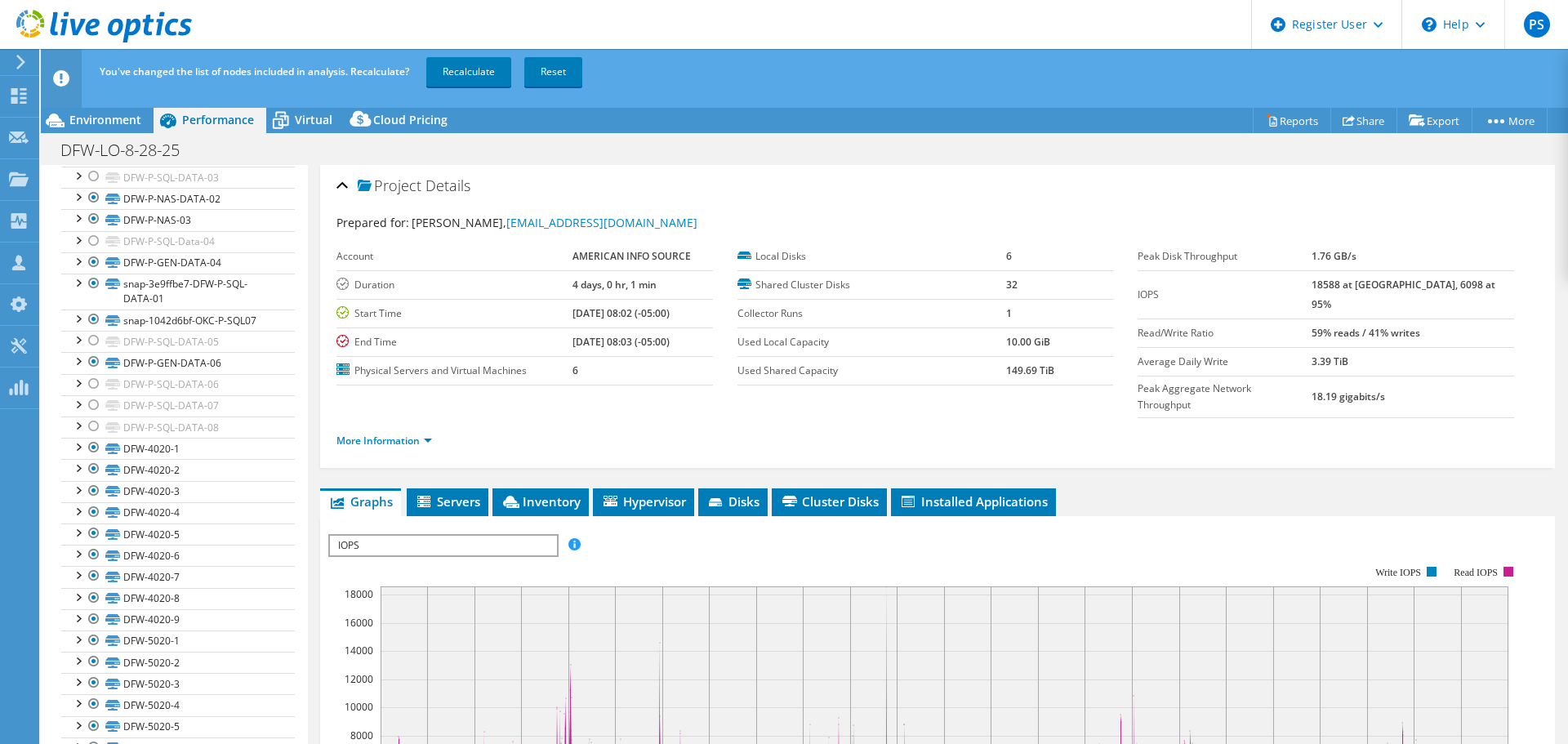
scroll to position [460, 0]
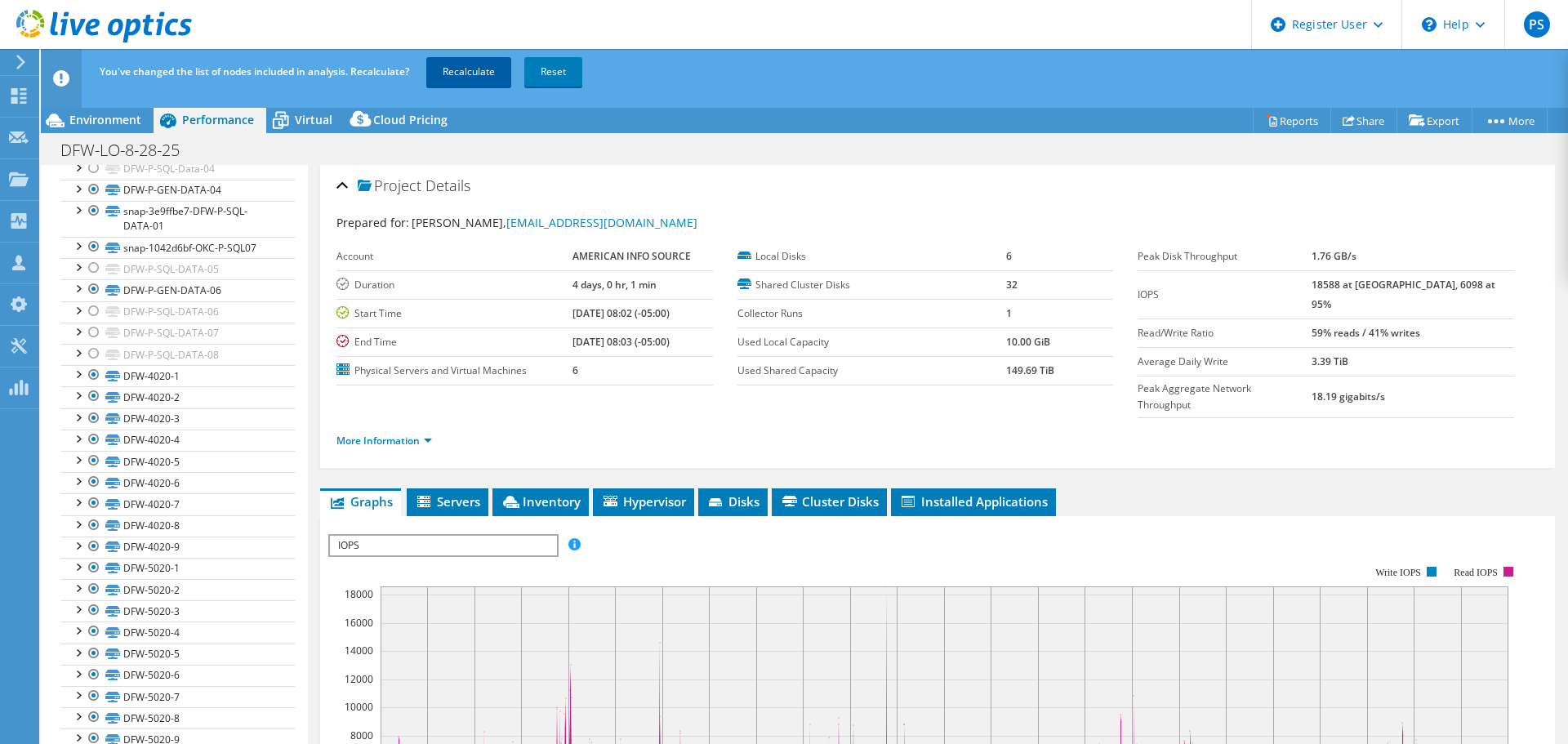
click at [449, 78] on link "Recalculate" at bounding box center [469, 72] width 85 height 29
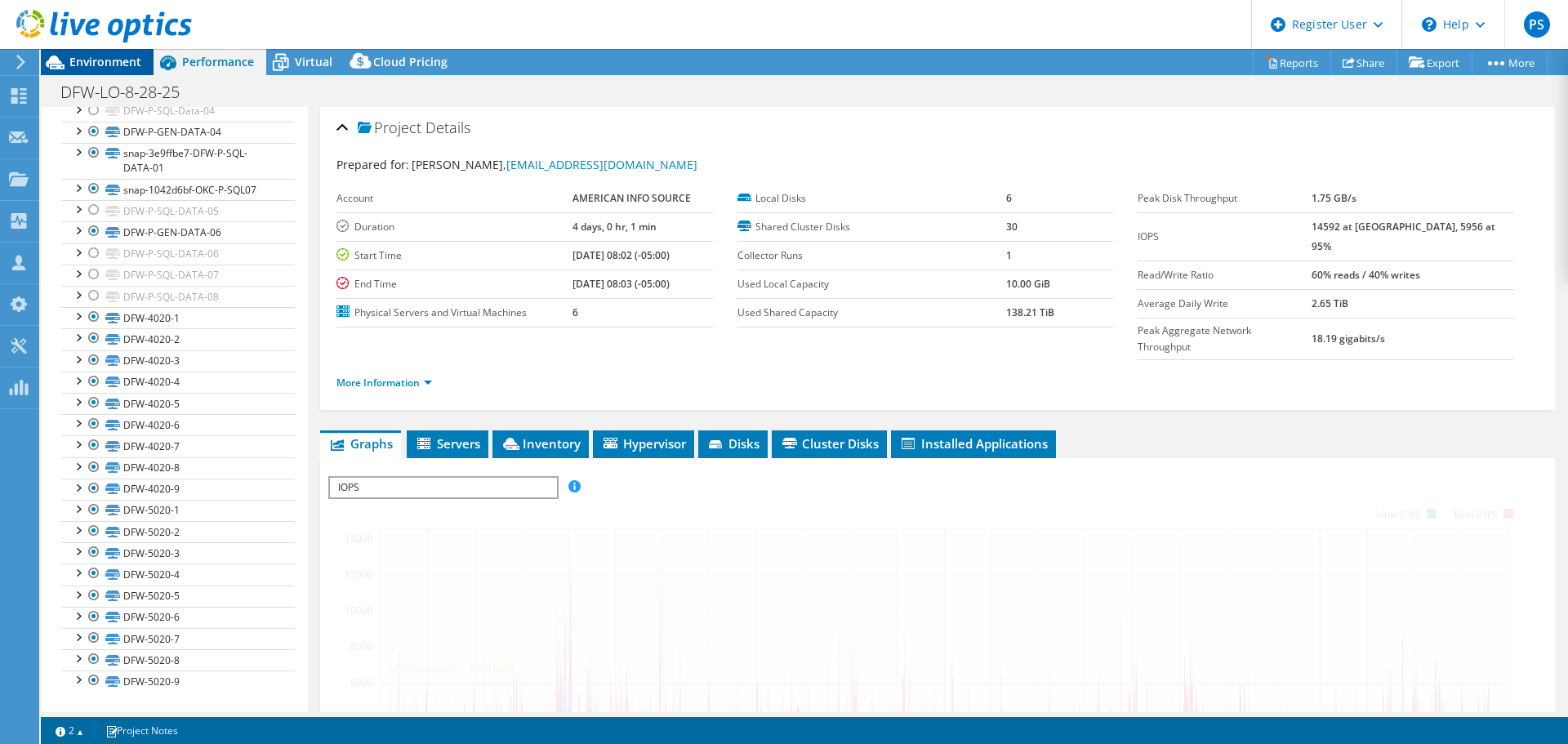
click at [111, 55] on span "Environment" at bounding box center [105, 61] width 72 height 16
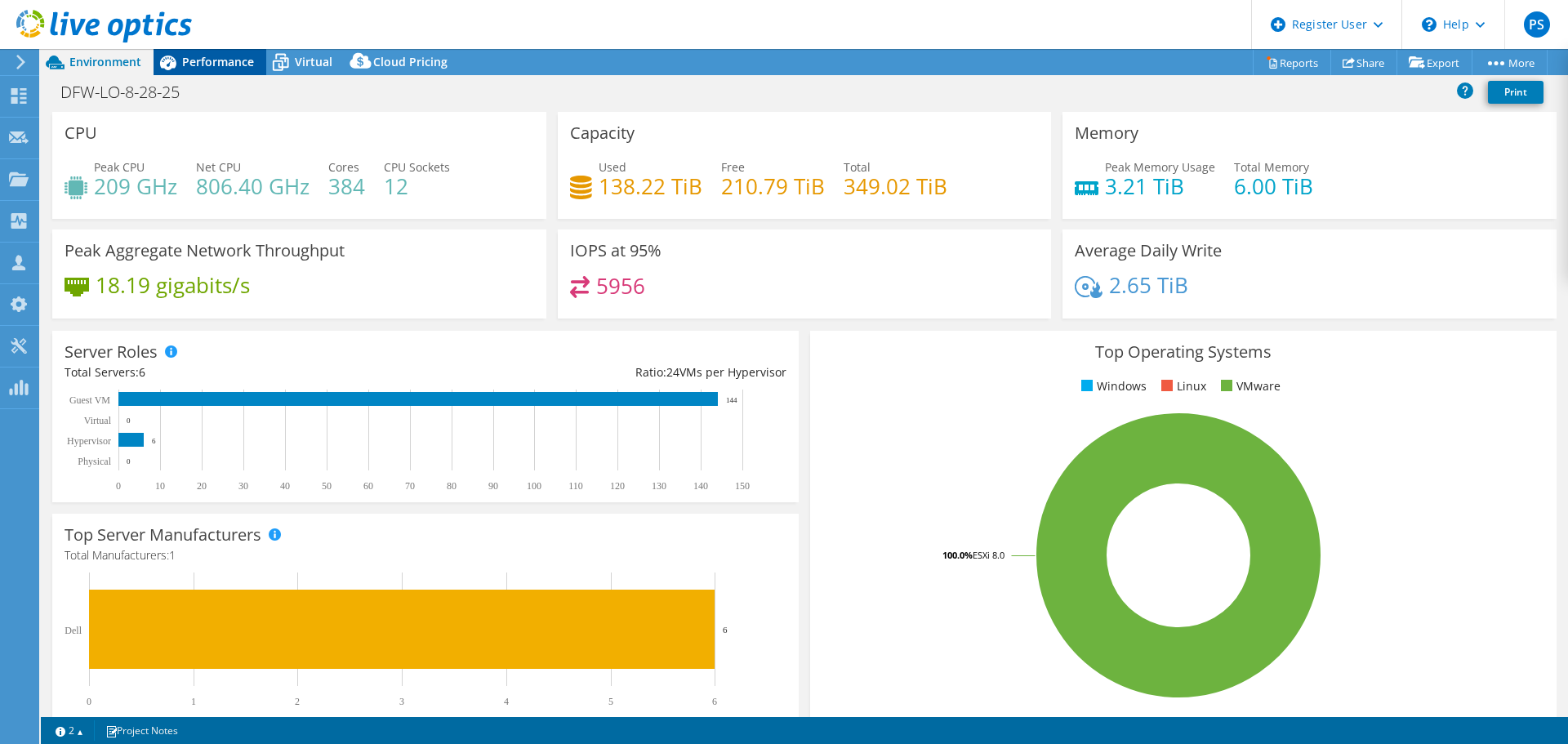
click at [236, 65] on span "Performance" at bounding box center [217, 61] width 72 height 16
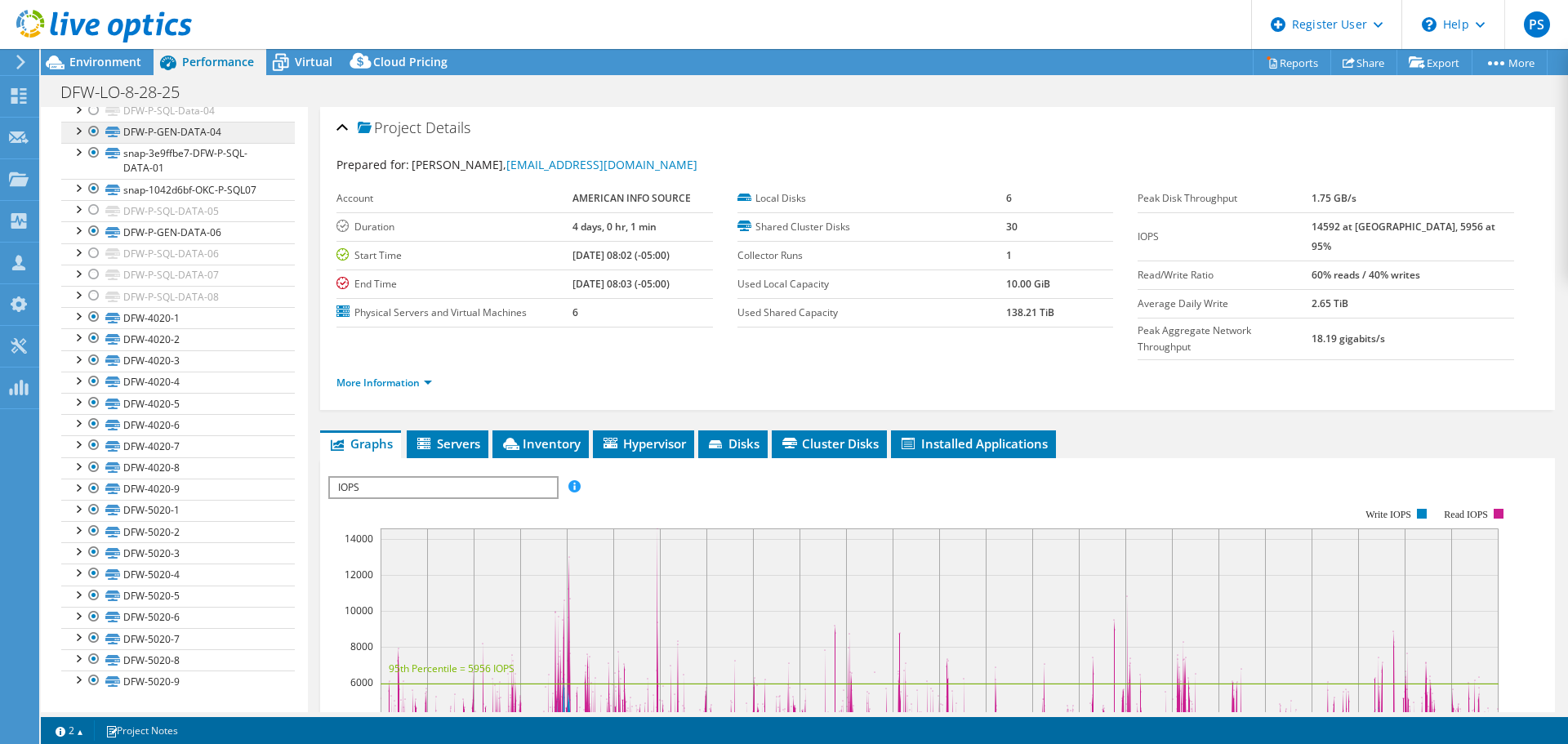
scroll to position [407, 0]
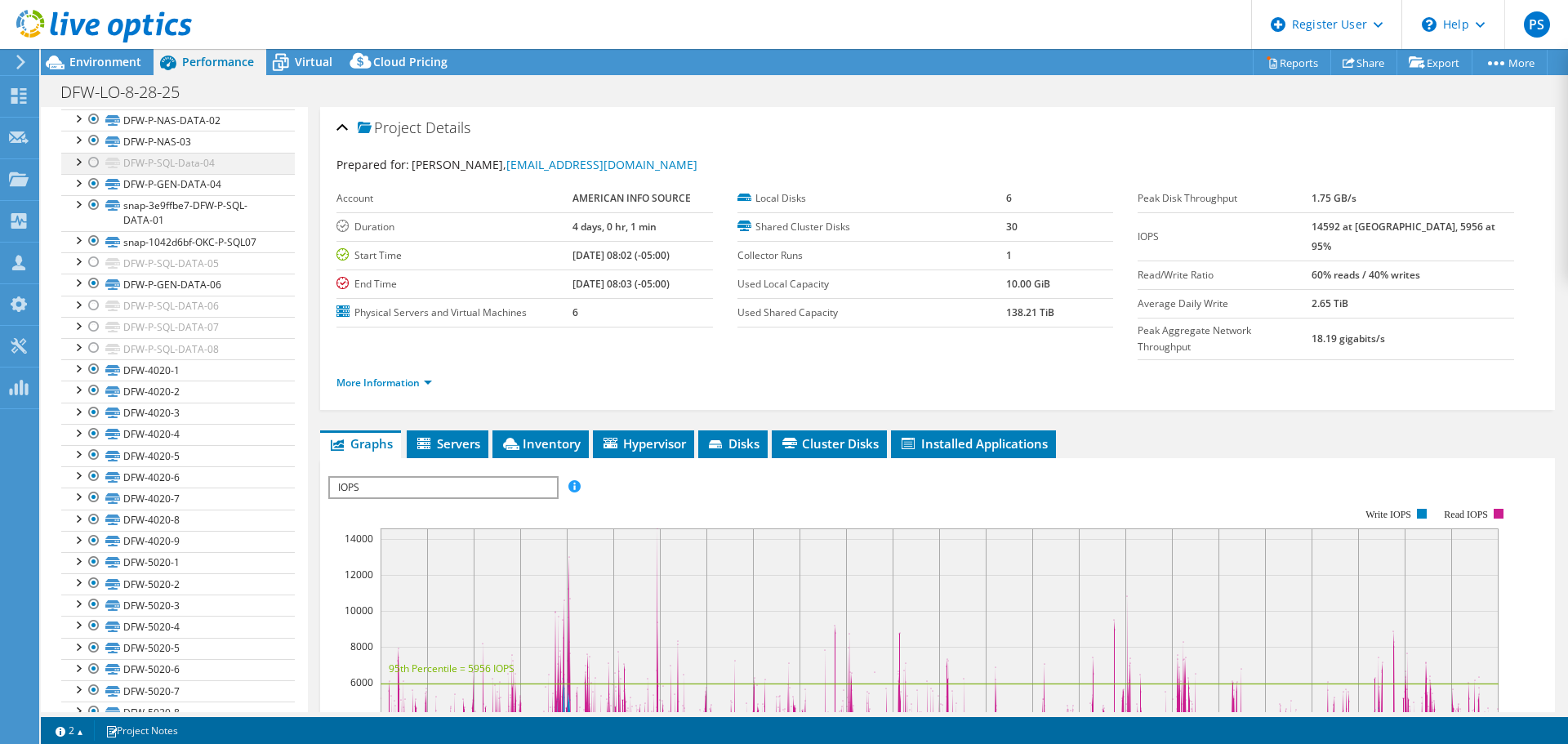
click at [93, 165] on div at bounding box center [94, 162] width 16 height 20
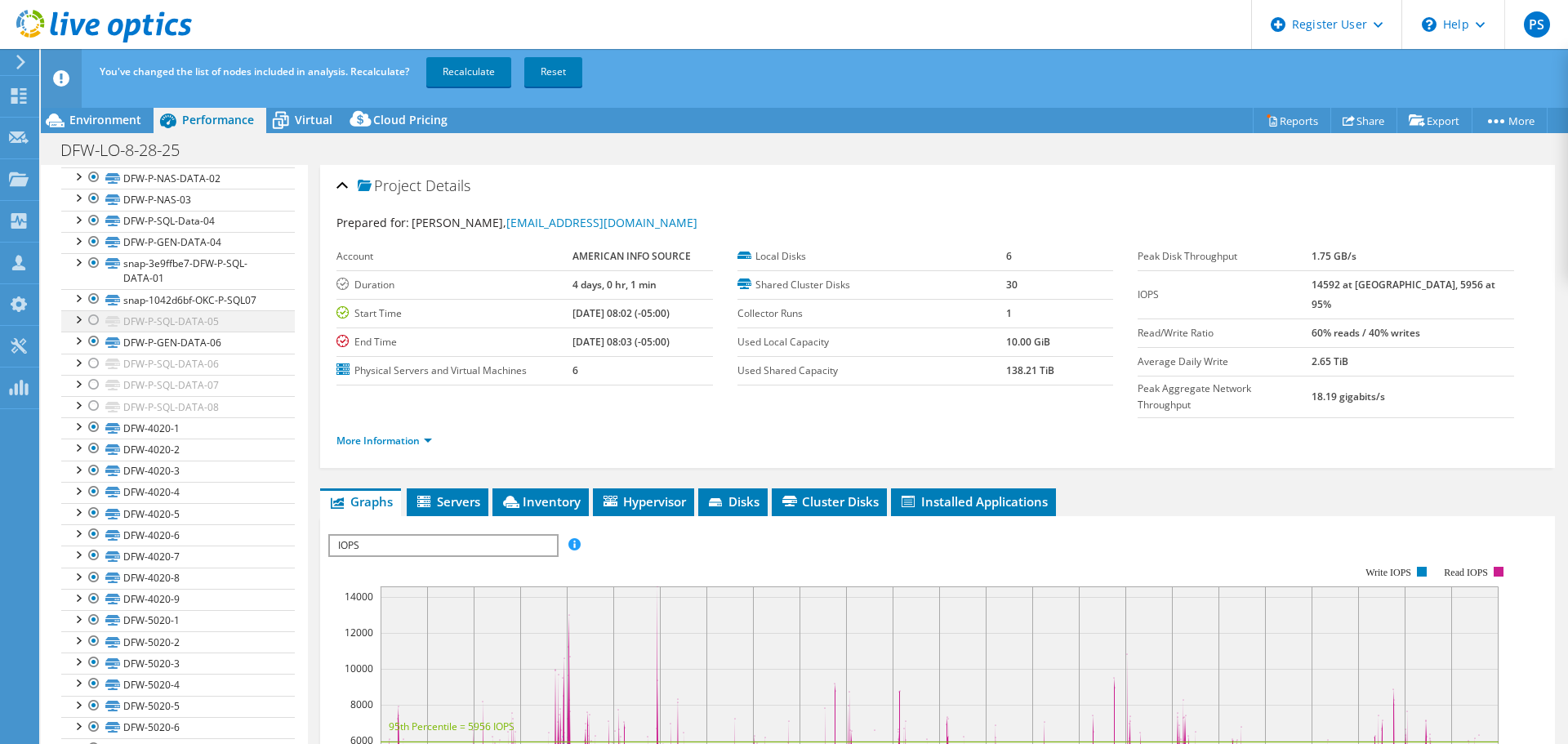
click at [98, 320] on div at bounding box center [94, 320] width 16 height 20
click at [97, 363] on div at bounding box center [94, 363] width 16 height 20
click at [93, 382] on div at bounding box center [94, 385] width 16 height 20
click at [91, 410] on div at bounding box center [94, 405] width 16 height 20
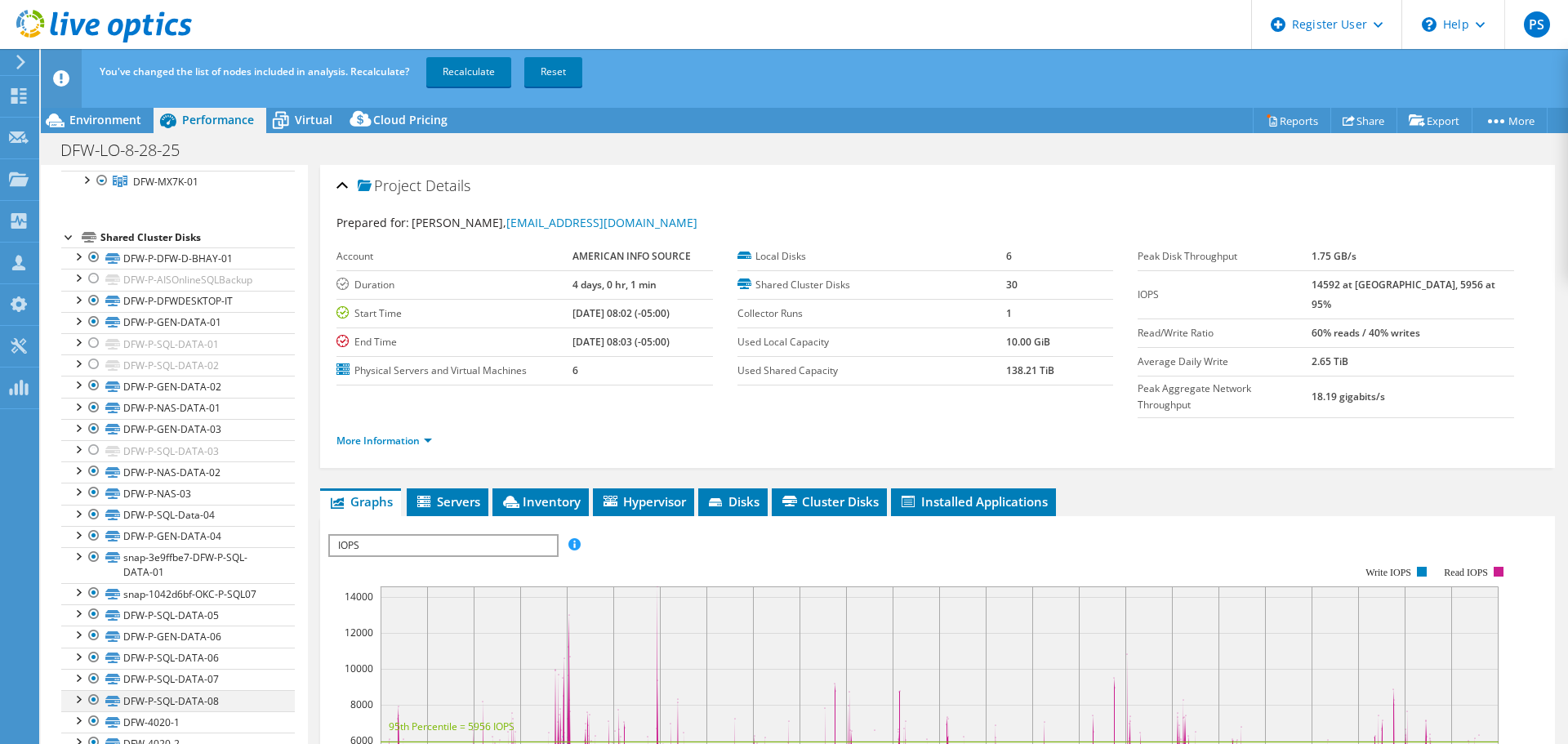
scroll to position [112, 0]
click at [97, 366] on div at bounding box center [94, 366] width 16 height 20
click at [93, 342] on div at bounding box center [94, 344] width 16 height 20
click at [89, 282] on div at bounding box center [94, 280] width 16 height 20
click at [89, 455] on div at bounding box center [94, 451] width 16 height 20
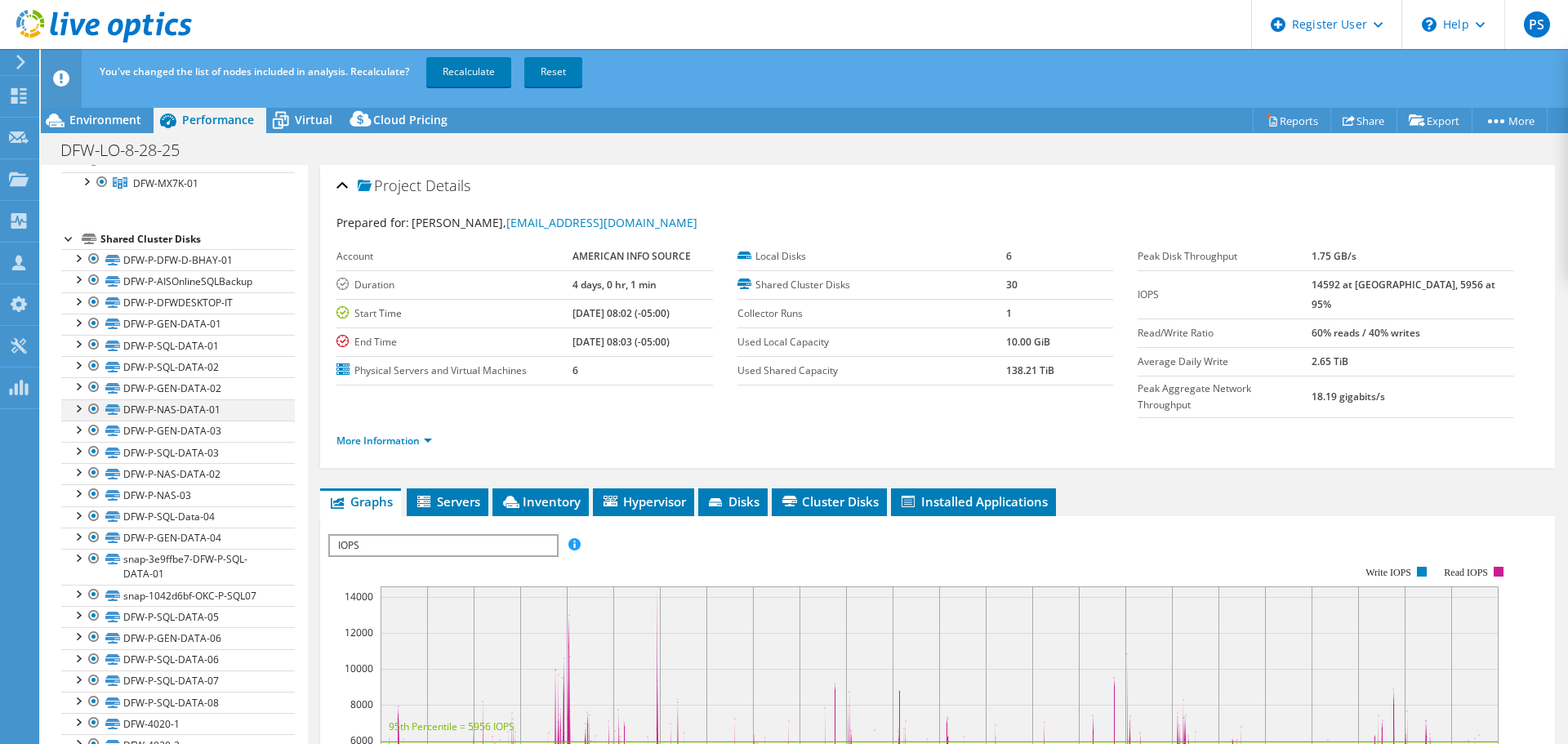
click at [95, 409] on div at bounding box center [94, 409] width 16 height 20
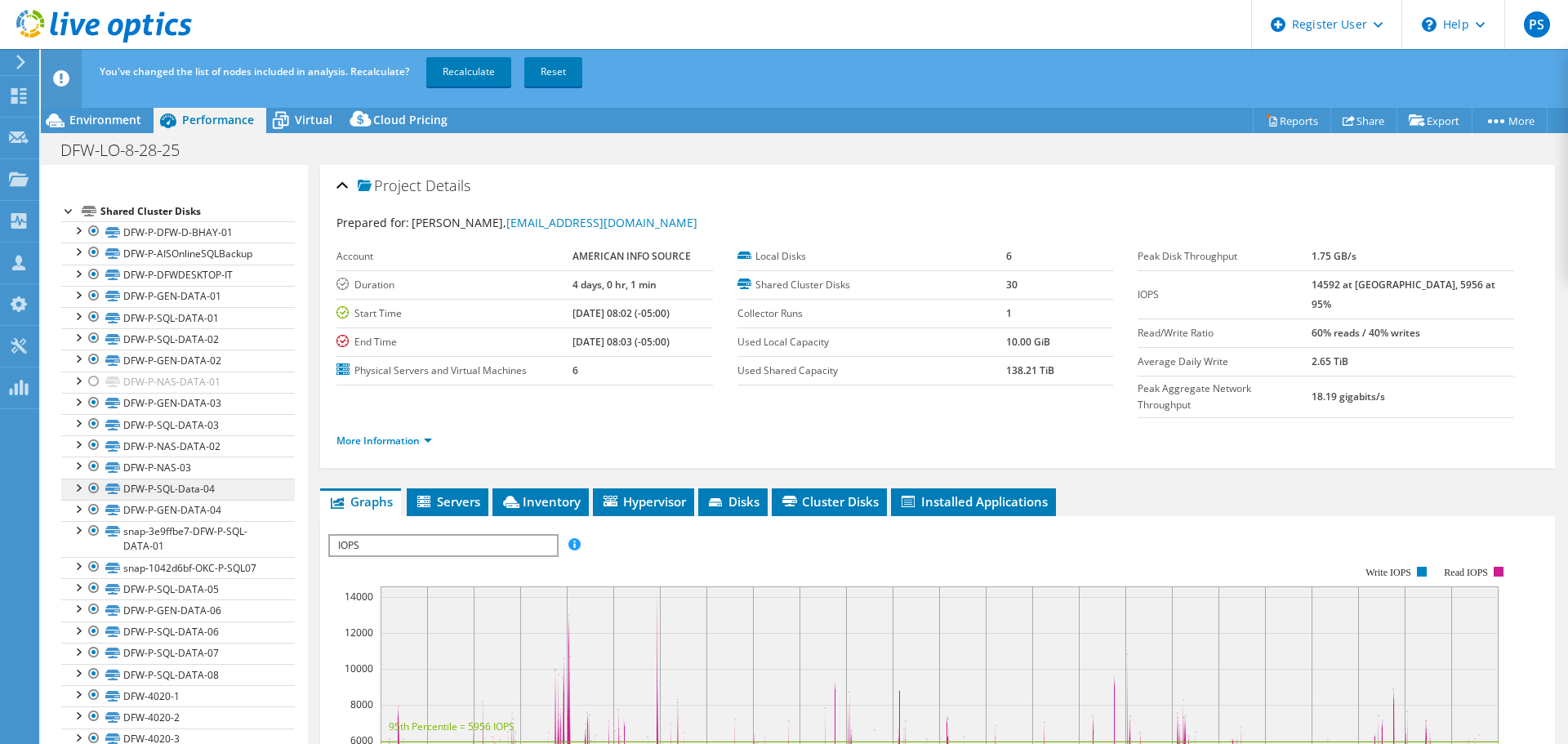
scroll to position [141, 0]
click at [91, 461] on div at bounding box center [94, 464] width 16 height 20
click at [91, 442] on div at bounding box center [94, 443] width 16 height 20
click at [474, 80] on link "Recalculate" at bounding box center [469, 72] width 85 height 29
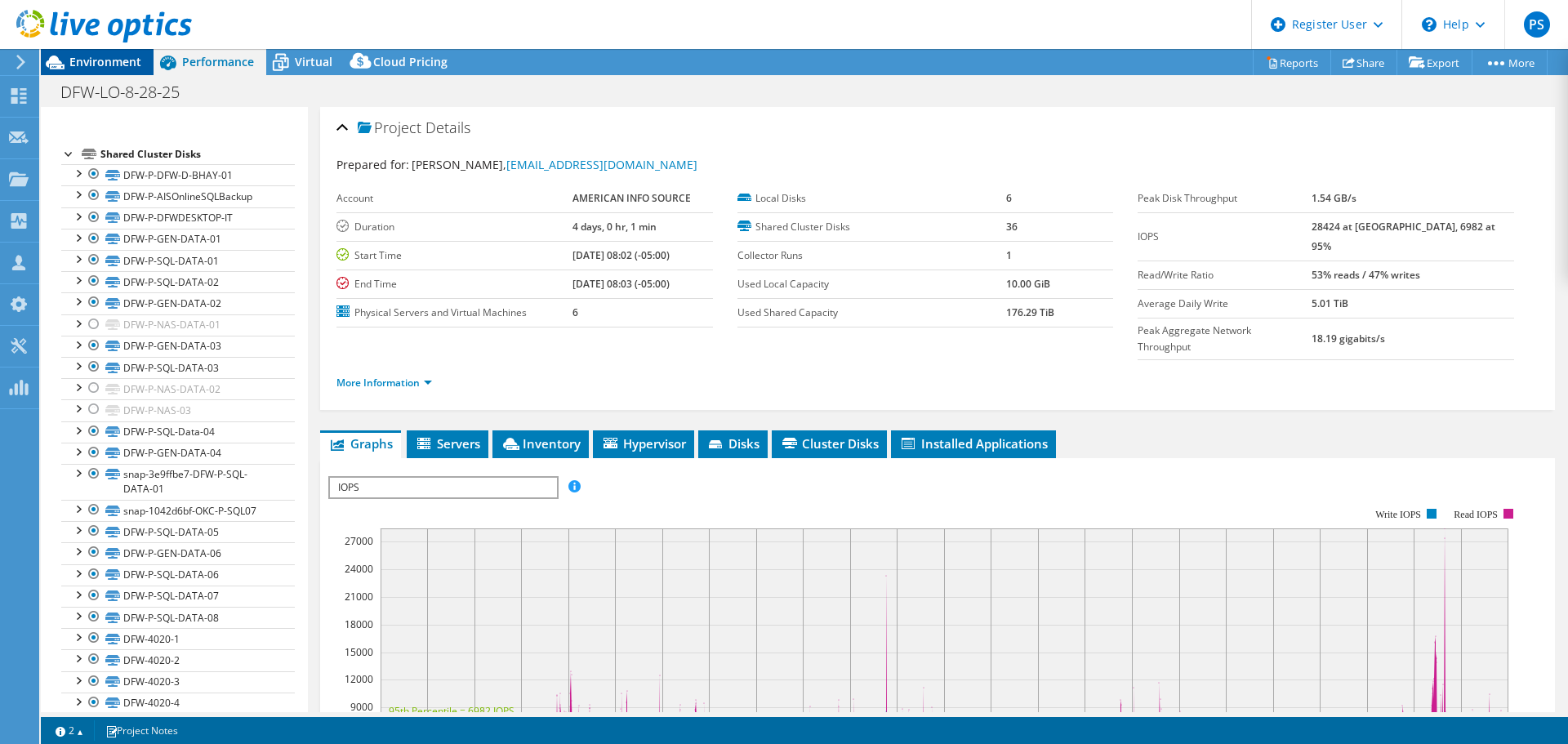
click at [122, 68] on span "Environment" at bounding box center [105, 61] width 72 height 16
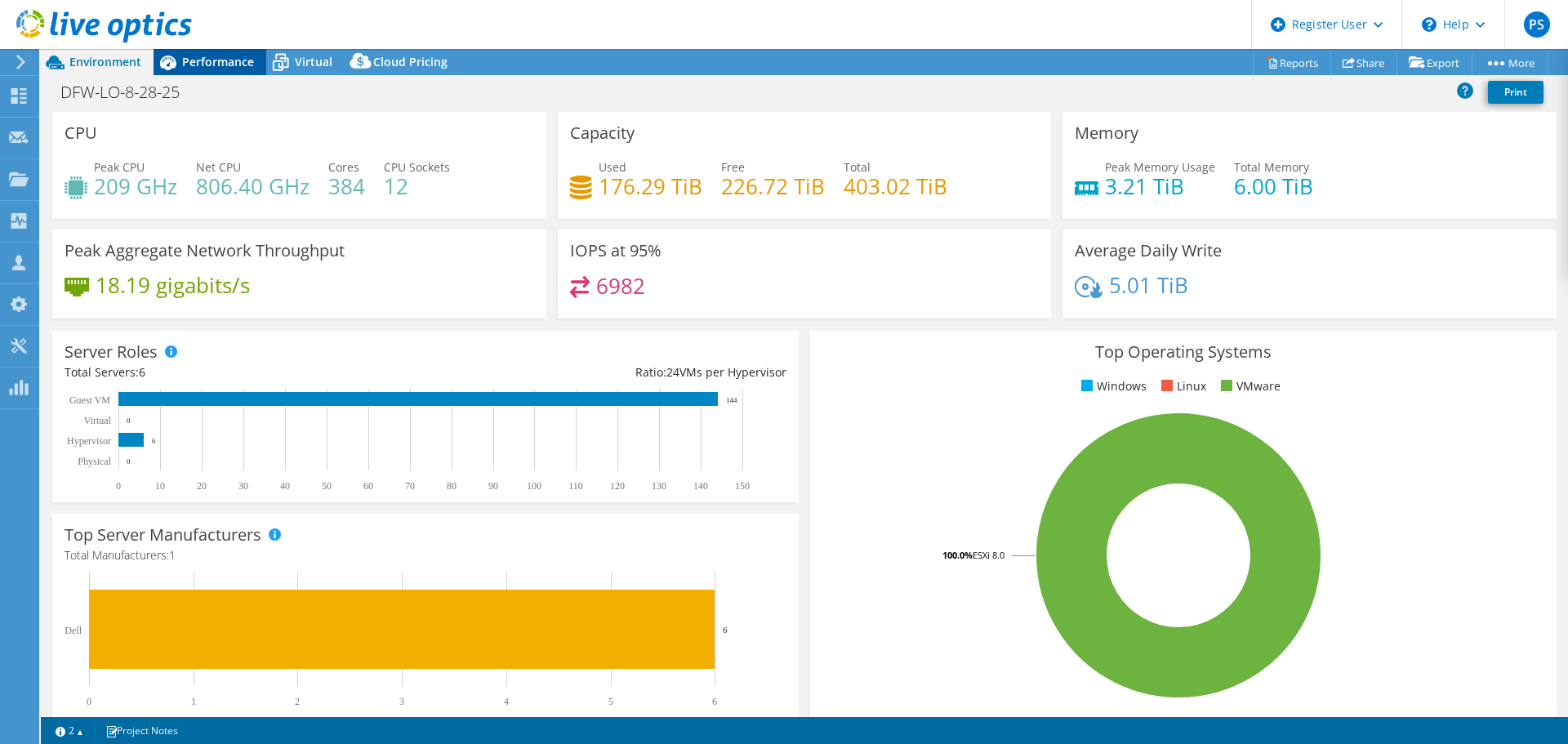
click at [230, 61] on span "Performance" at bounding box center [217, 61] width 72 height 16
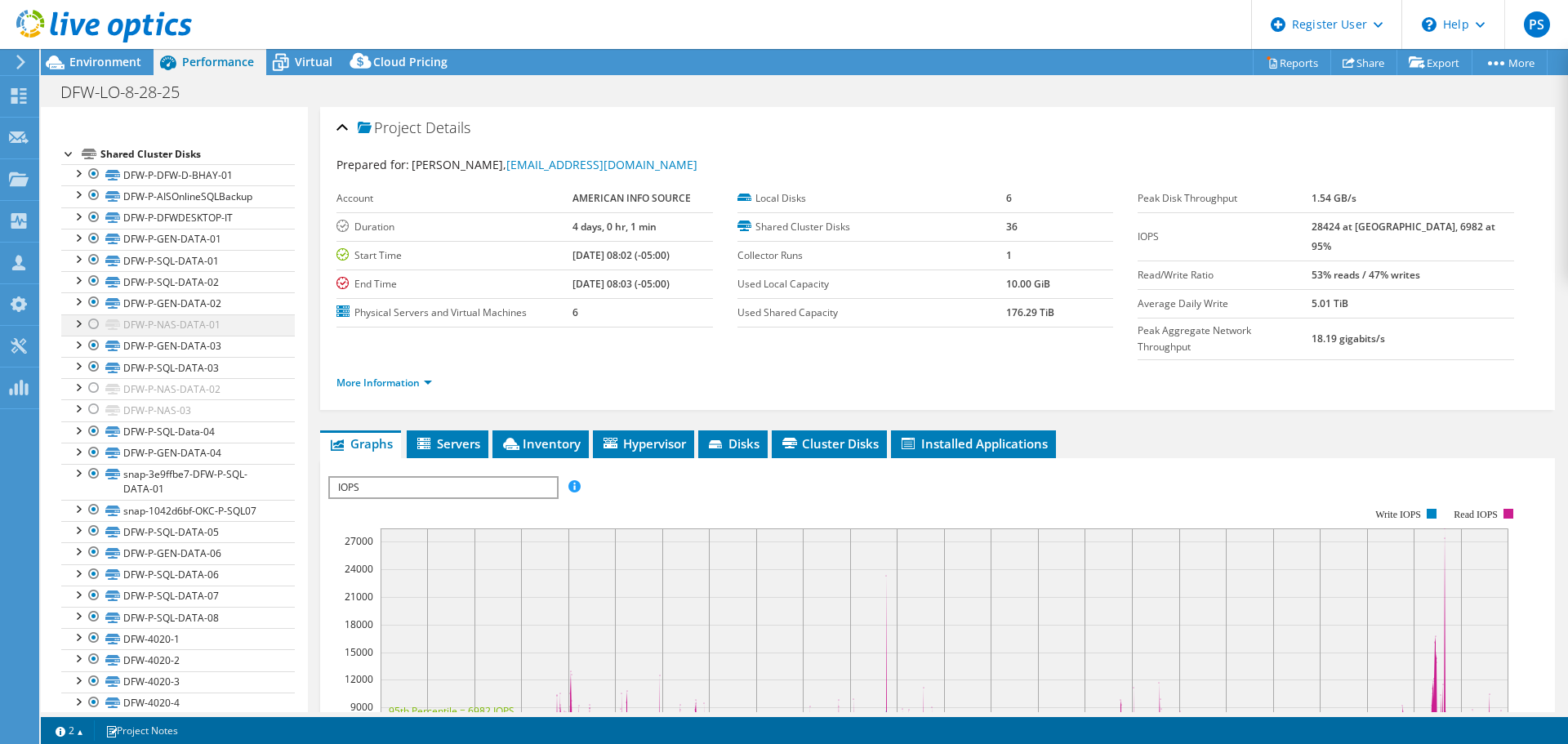
click at [96, 326] on div at bounding box center [94, 324] width 16 height 20
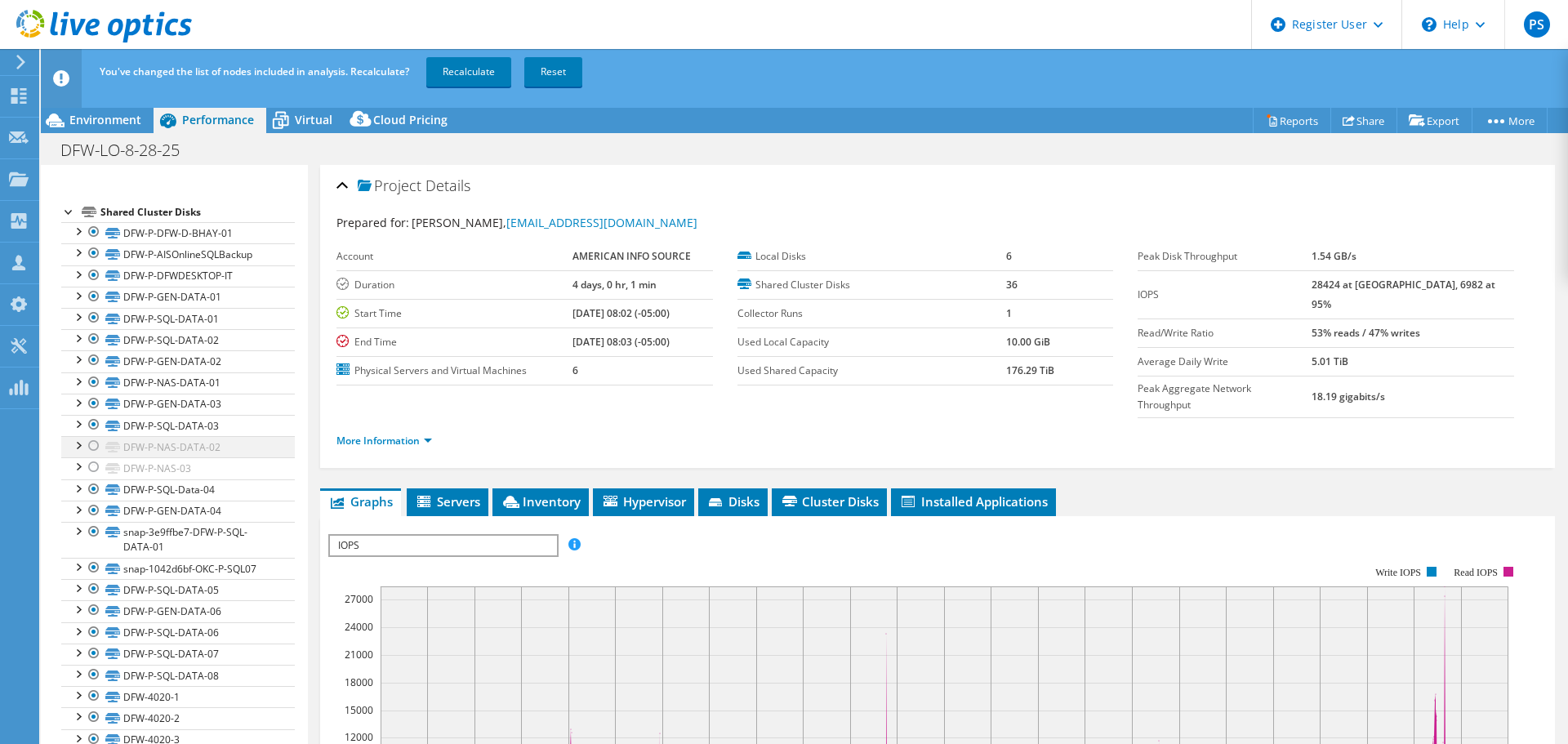
click at [95, 454] on div at bounding box center [94, 445] width 16 height 20
click at [93, 464] on div at bounding box center [94, 467] width 16 height 20
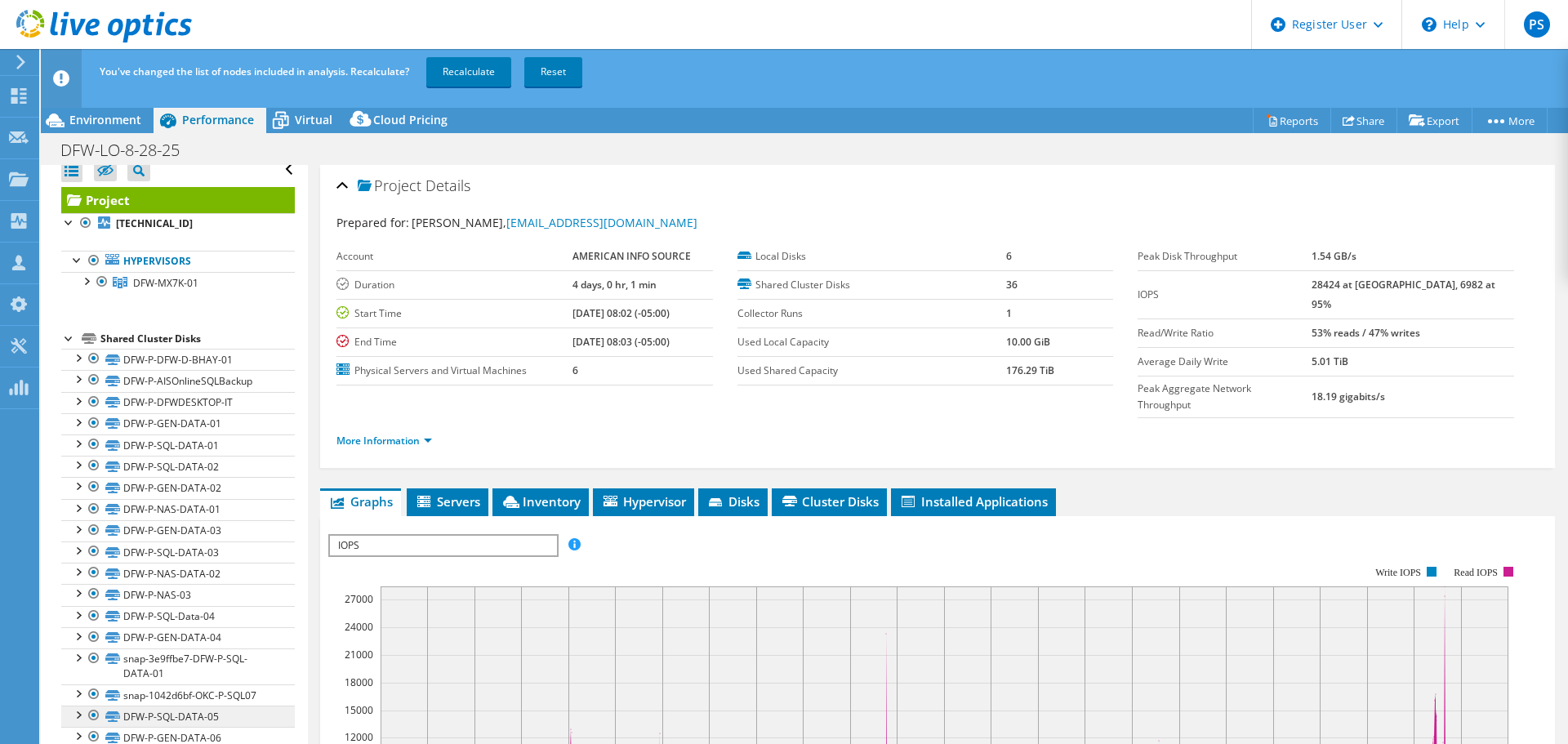
scroll to position [0, 0]
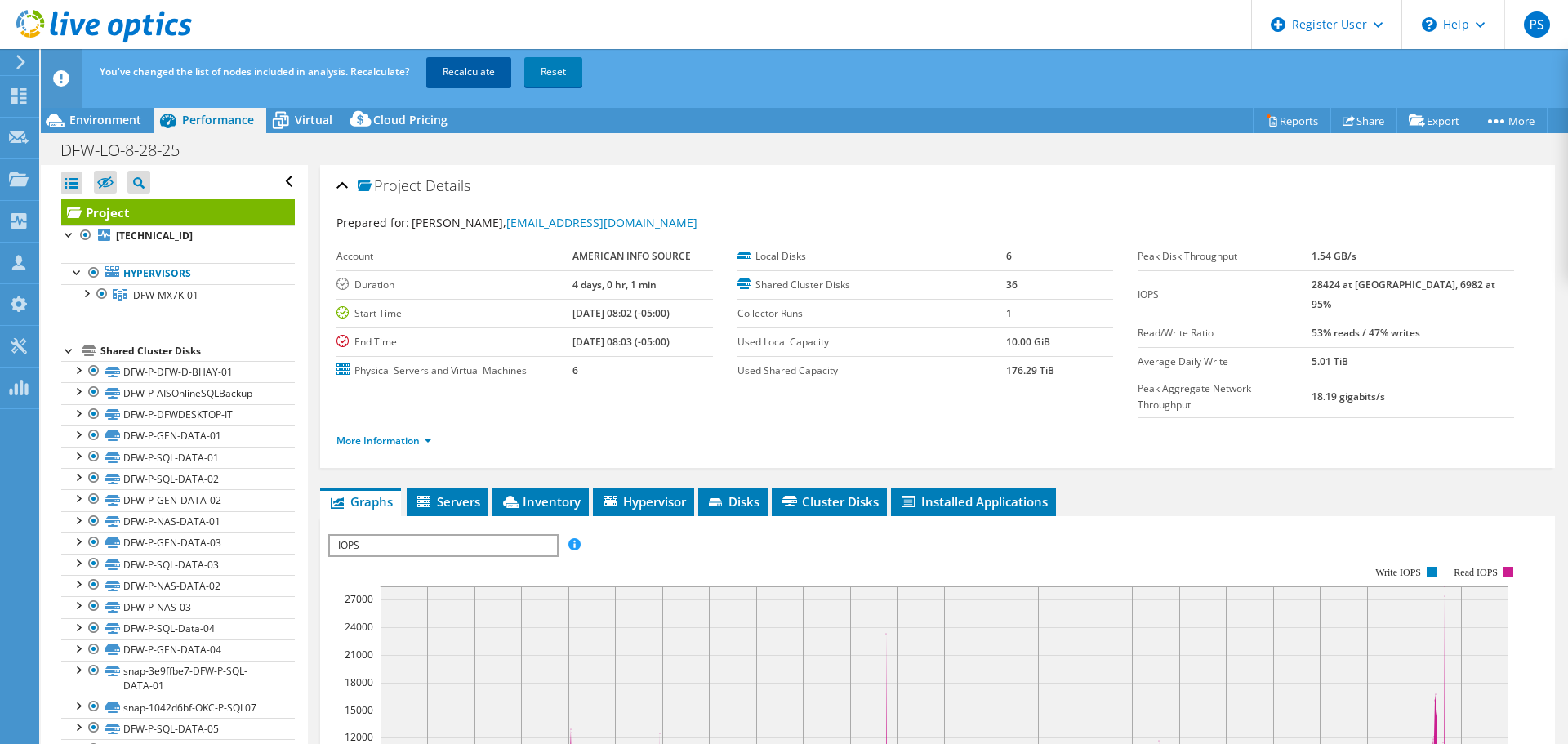
click at [445, 81] on link "Recalculate" at bounding box center [469, 72] width 85 height 29
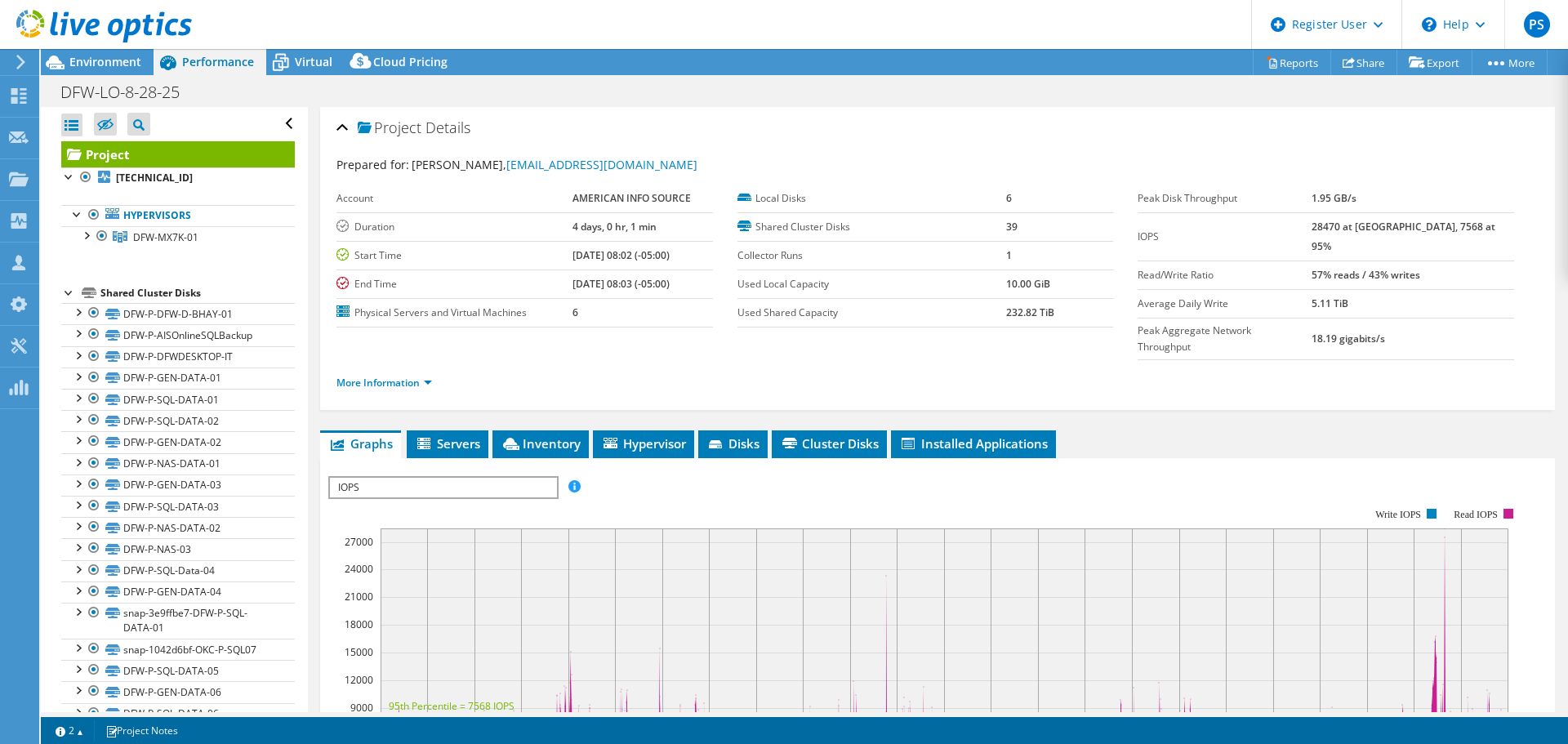
select select "USD"
click at [102, 61] on span "Environment" at bounding box center [105, 61] width 72 height 16
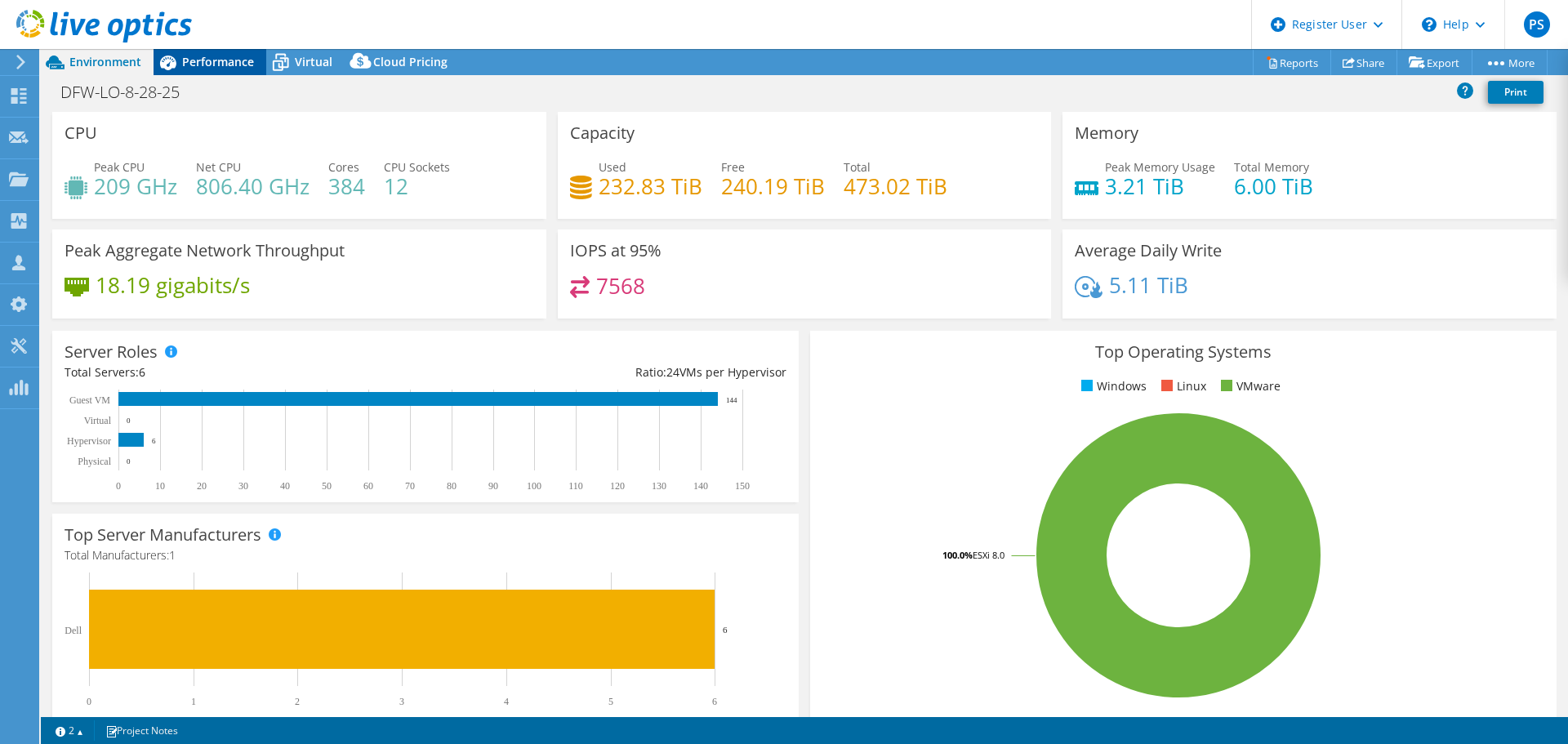
click at [221, 57] on span "Performance" at bounding box center [217, 61] width 72 height 16
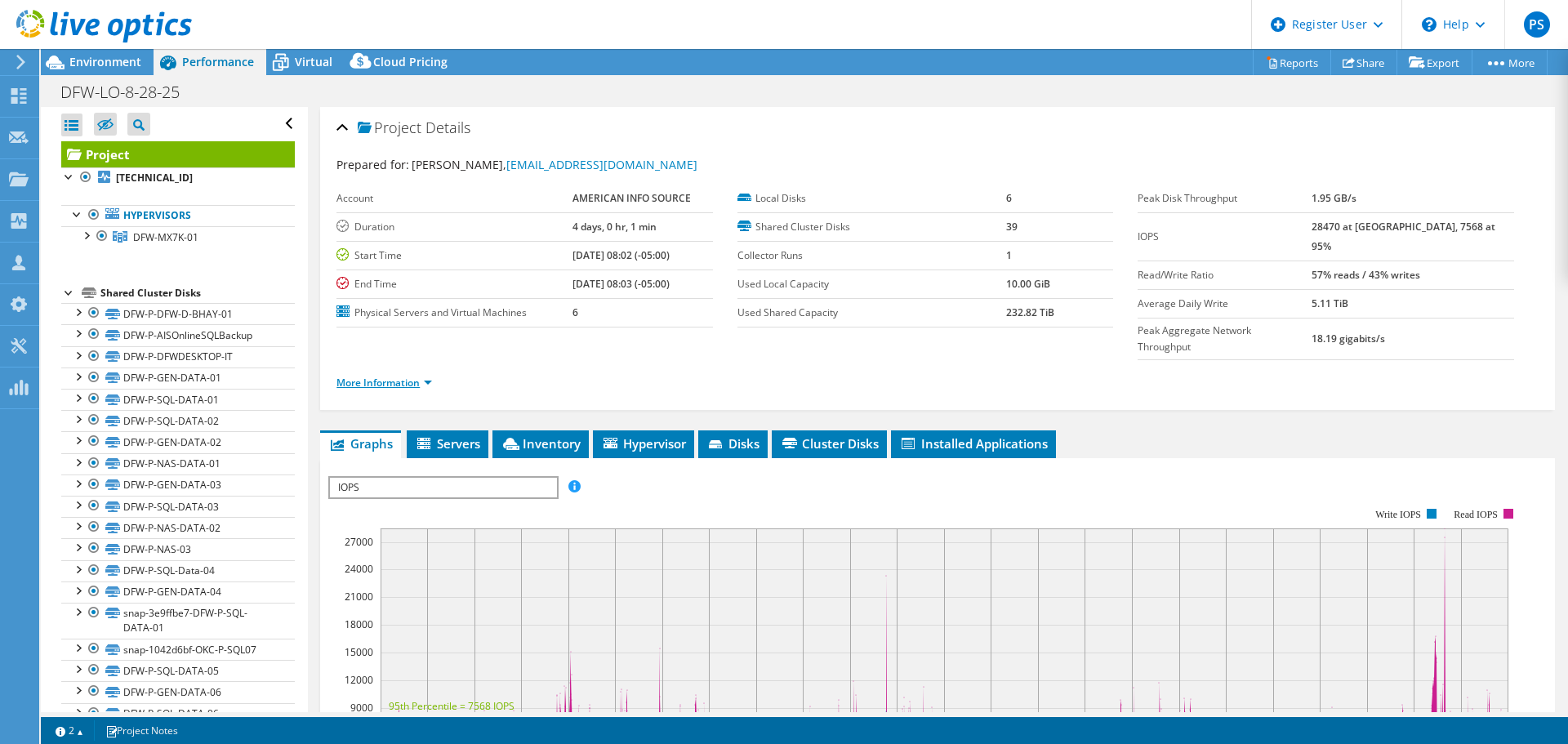
click at [385, 376] on link "More Information" at bounding box center [384, 383] width 95 height 14
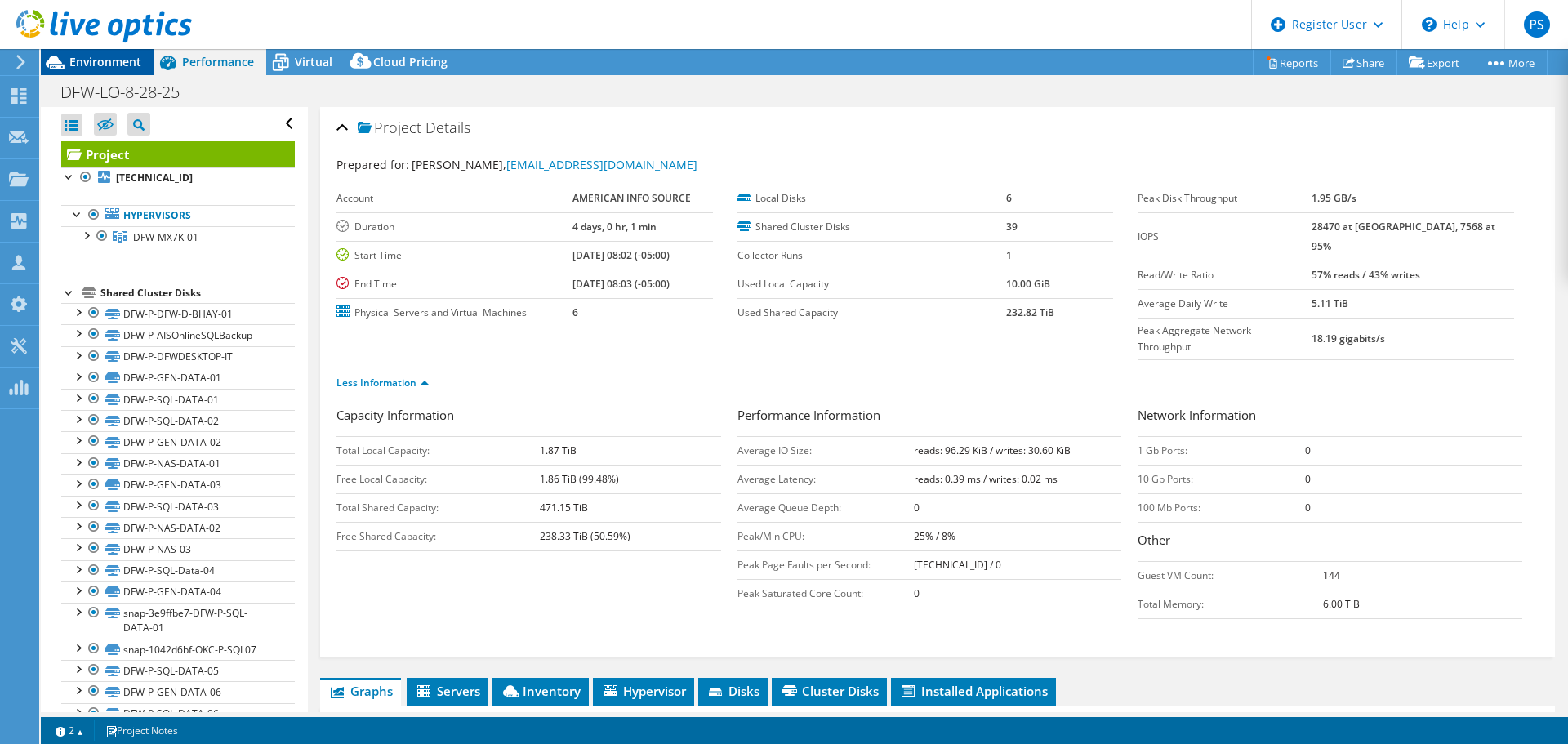
click at [95, 57] on span "Environment" at bounding box center [105, 61] width 72 height 16
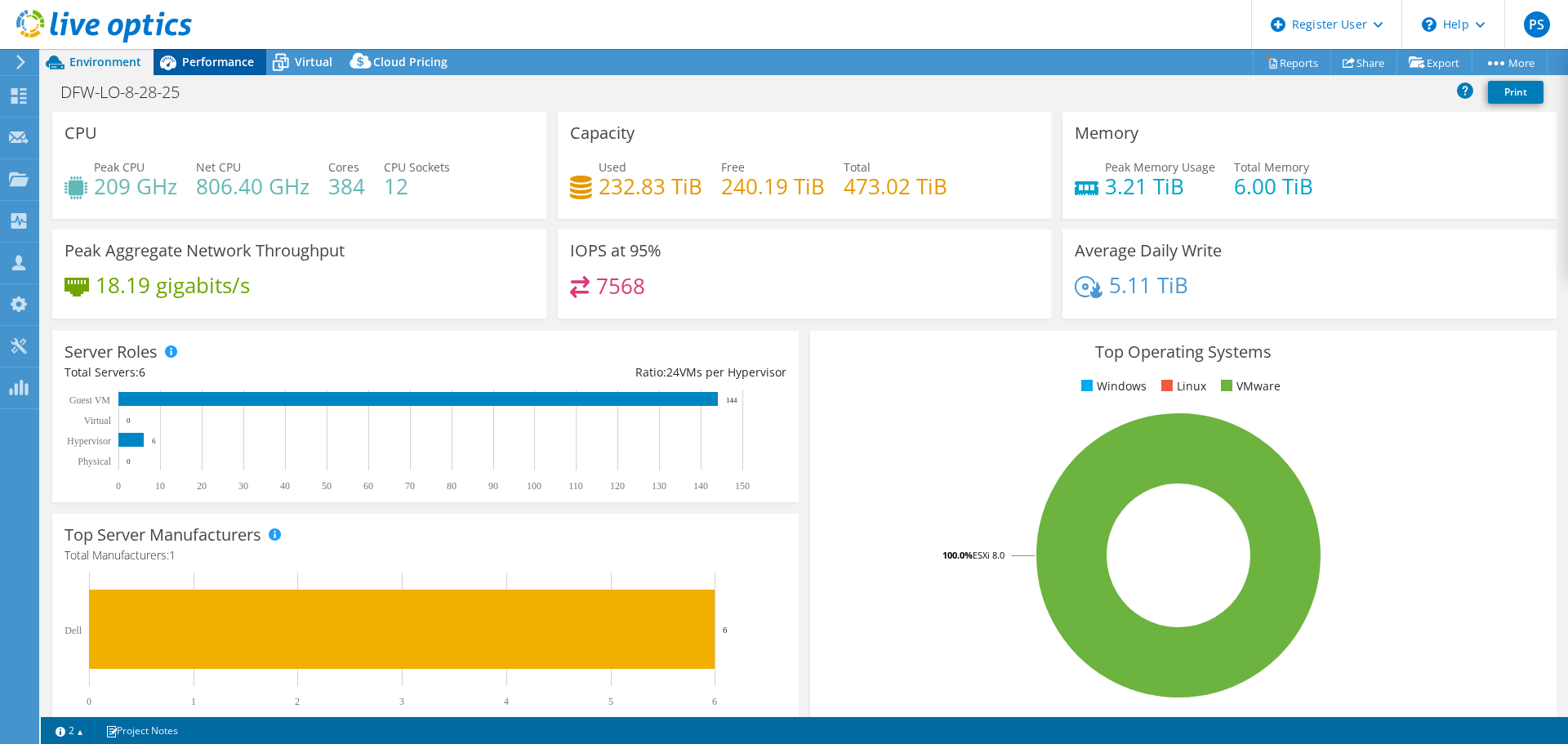
click at [192, 61] on span "Performance" at bounding box center [217, 61] width 72 height 16
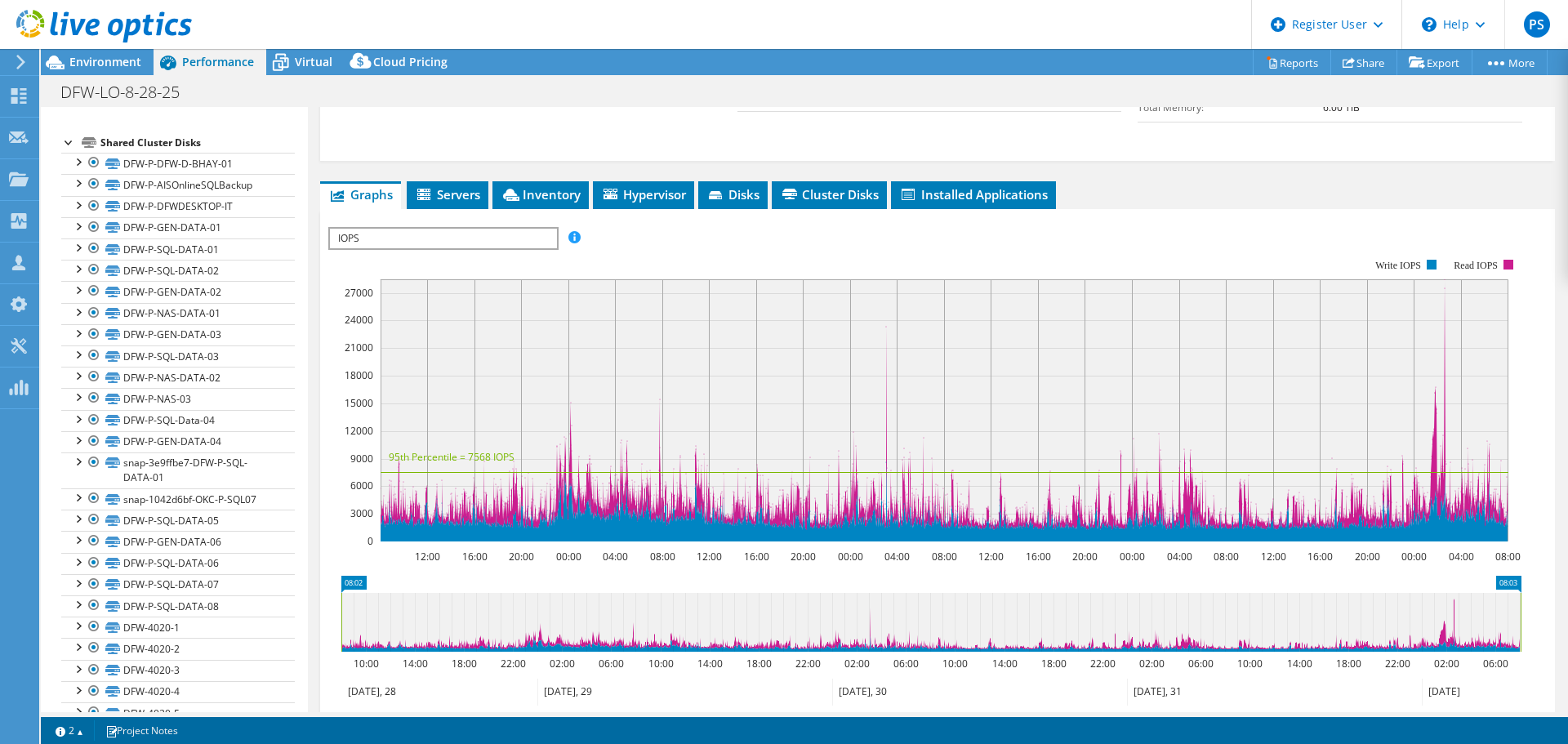
scroll to position [164, 0]
